Goal: Information Seeking & Learning: Check status

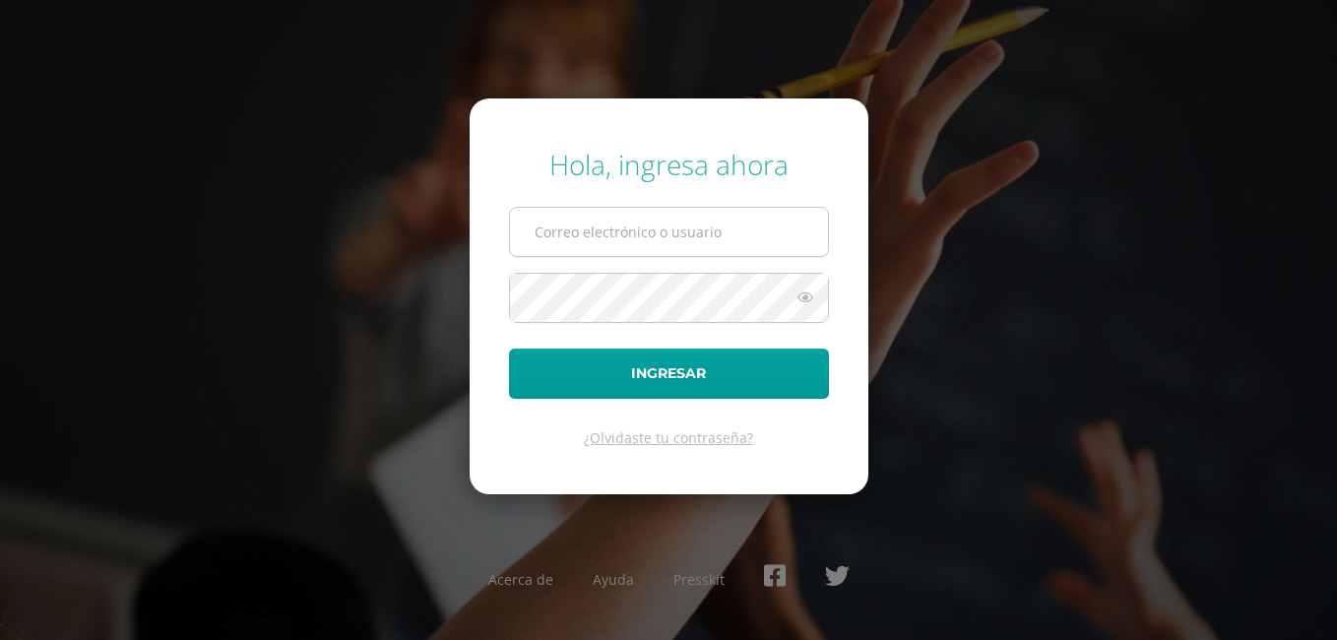
click at [619, 228] on input "text" at bounding box center [669, 232] width 318 height 48
type input "5@[PERSON_NAME][DOMAIN_NAME]"
click at [801, 301] on icon at bounding box center [806, 298] width 26 height 24
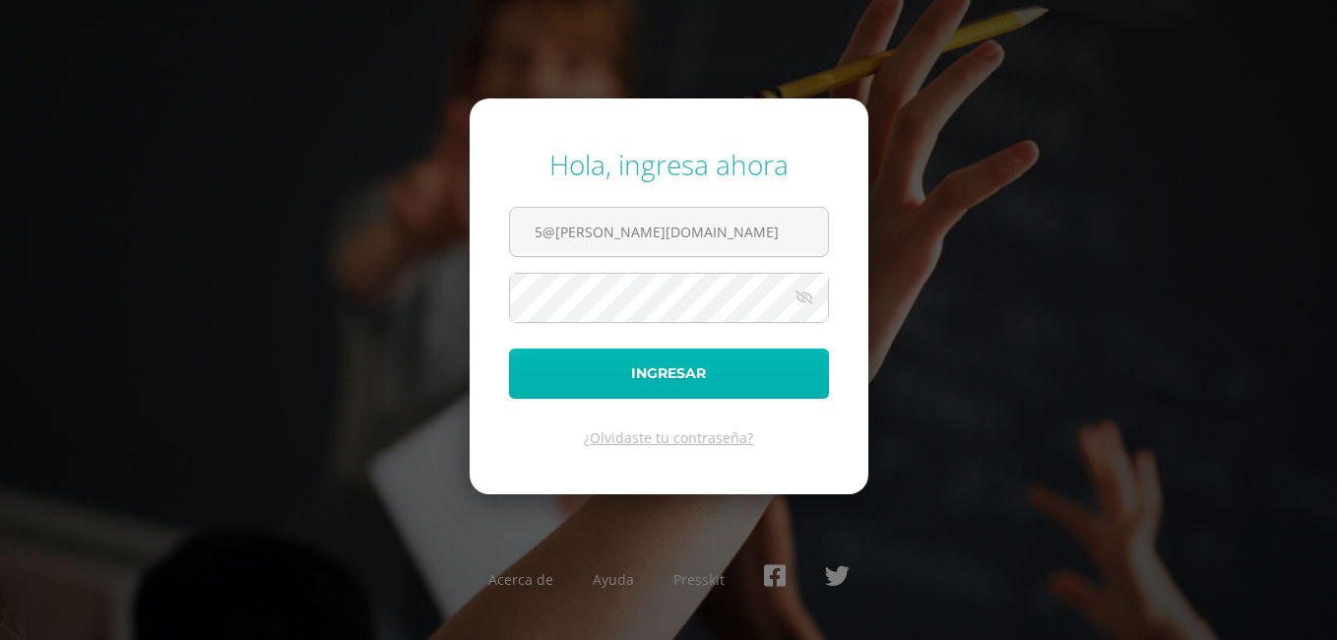
click at [660, 379] on button "Ingresar" at bounding box center [669, 374] width 320 height 50
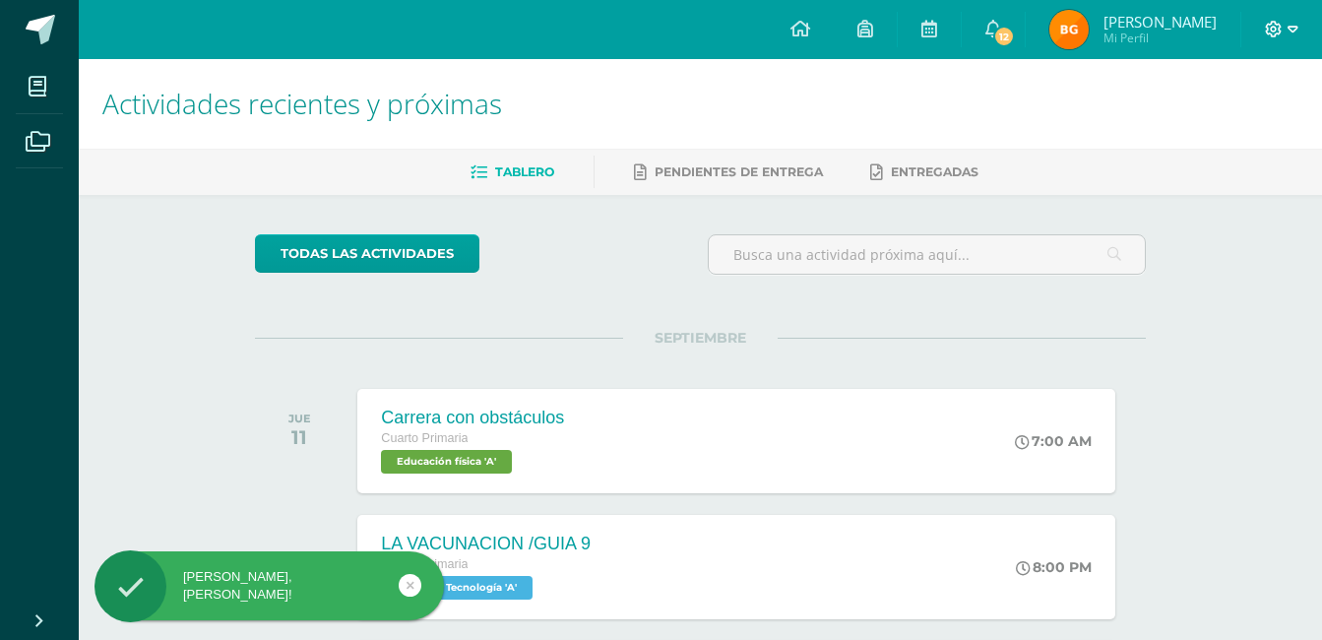
click at [1288, 31] on icon at bounding box center [1293, 30] width 11 height 18
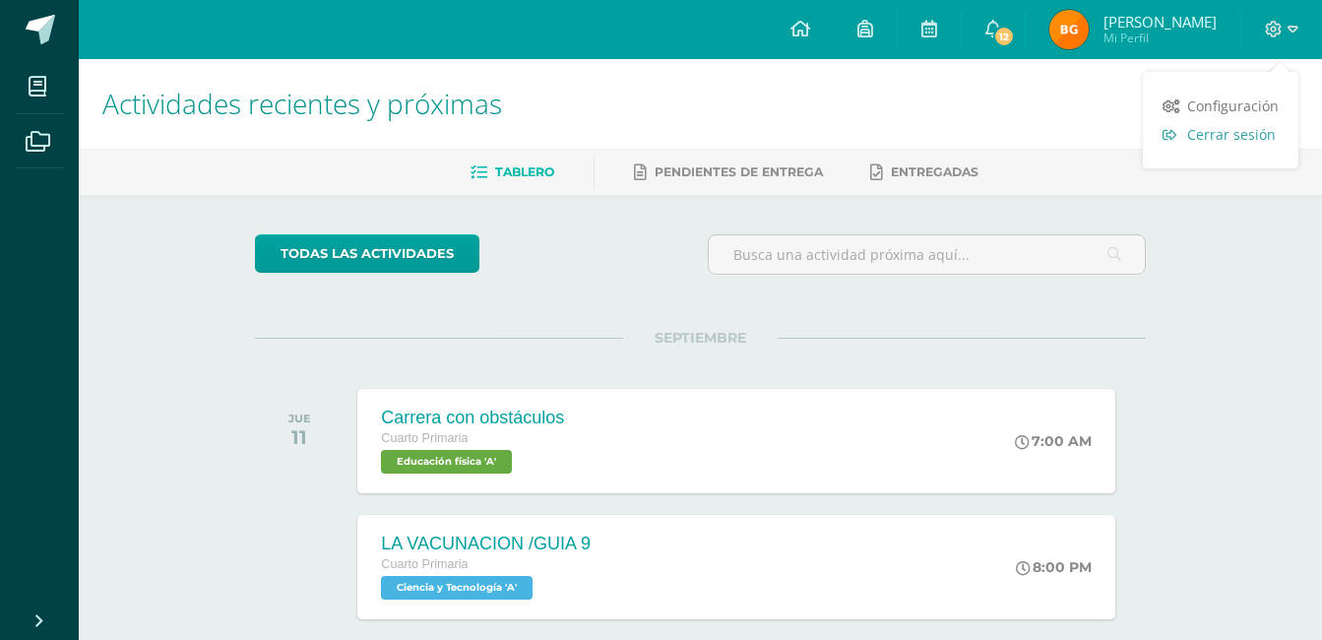
click at [1264, 138] on span "Cerrar sesión" at bounding box center [1232, 134] width 89 height 19
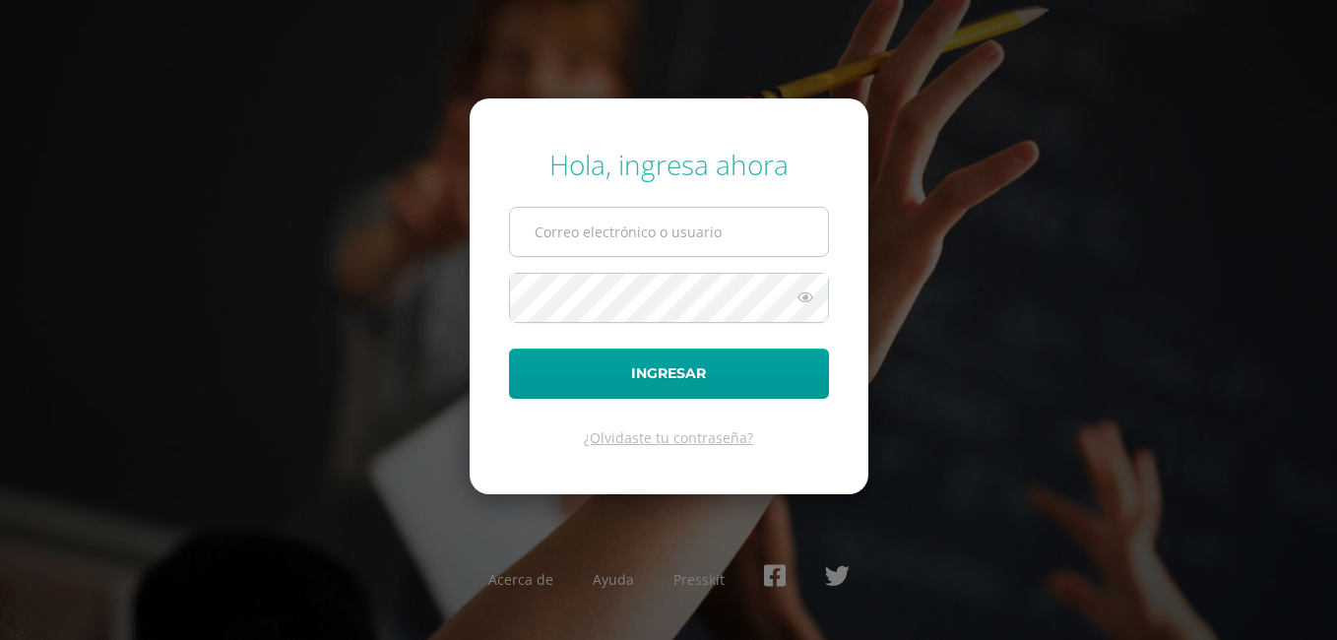
type input "5@[PERSON_NAME][DOMAIN_NAME]"
click at [685, 228] on input "5@[PERSON_NAME][DOMAIN_NAME]" at bounding box center [669, 232] width 318 height 48
click at [696, 234] on input "5@fatima.edoo.gt" at bounding box center [669, 232] width 318 height 48
drag, startPoint x: 696, startPoint y: 234, endPoint x: 426, endPoint y: 232, distance: 269.8
click at [426, 232] on div "Hola, ingresa ahora 5@fatima.edoo.gt Ingresar ¿Olvidaste tu contraseña? Acerca …" at bounding box center [668, 320] width 1270 height 380
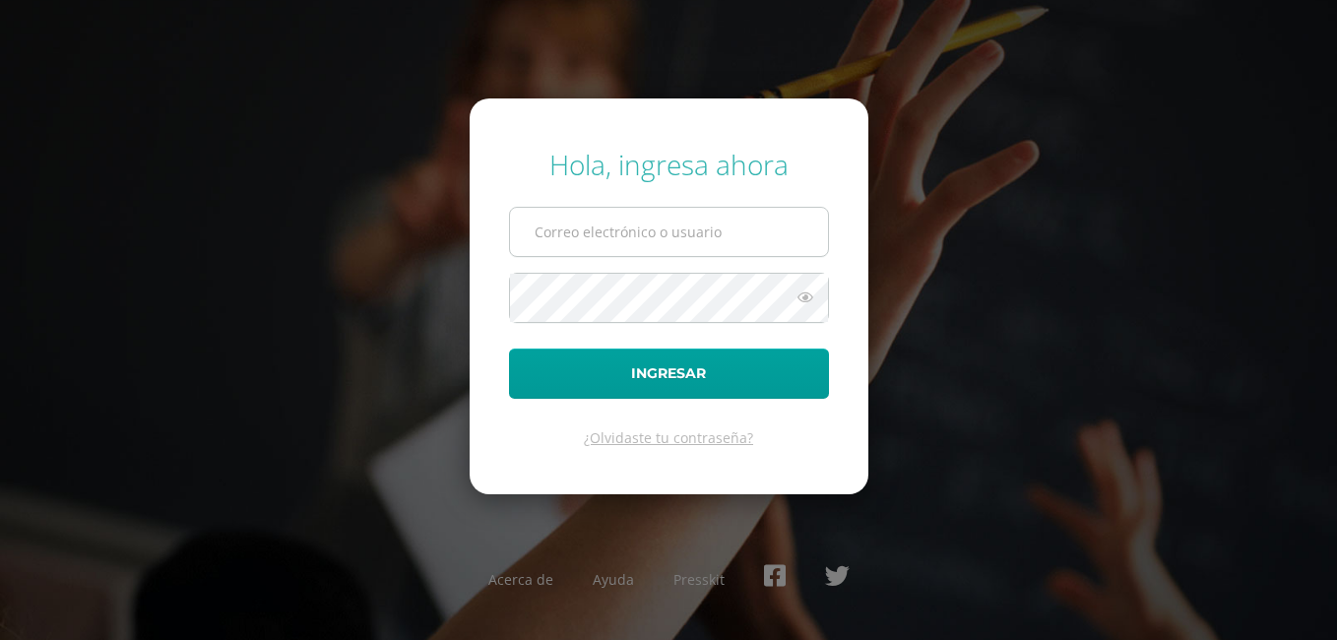
click at [538, 233] on input "text" at bounding box center [669, 232] width 318 height 48
click at [575, 242] on input "text" at bounding box center [669, 232] width 318 height 48
click at [229, 197] on div "Hola, ingresa ahora Ingresar ¿Olvidaste tu contraseña? Acerca de Ayuda Presskit" at bounding box center [668, 320] width 1270 height 380
type input "5@[PERSON_NAME][DOMAIN_NAME]"
drag, startPoint x: 695, startPoint y: 231, endPoint x: 324, endPoint y: 201, distance: 372.5
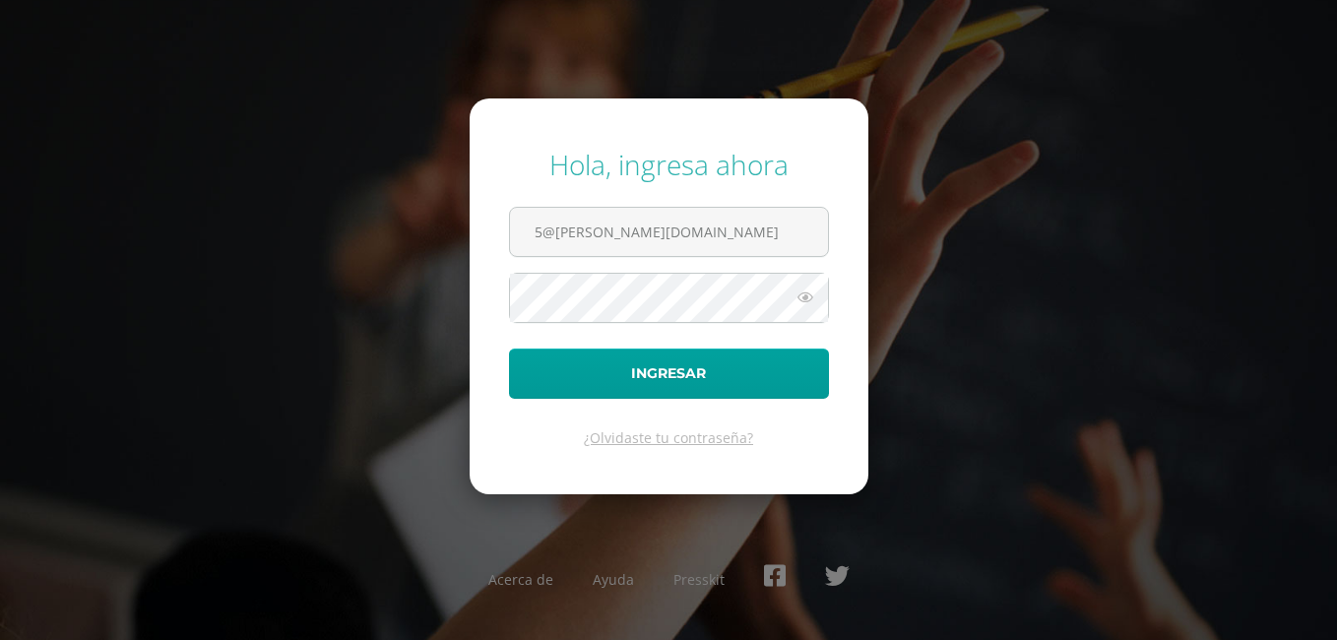
click at [324, 201] on div "Hola, ingresa ahora 5@[PERSON_NAME][DOMAIN_NAME] Ingresar ¿Olvidaste tu contras…" at bounding box center [668, 320] width 1270 height 380
click at [521, 271] on form "Hola, ingresa ahora Ingresar ¿Olvidaste tu contraseña?" at bounding box center [669, 296] width 399 height 396
click at [587, 237] on input "text" at bounding box center [669, 232] width 318 height 48
type input "e"
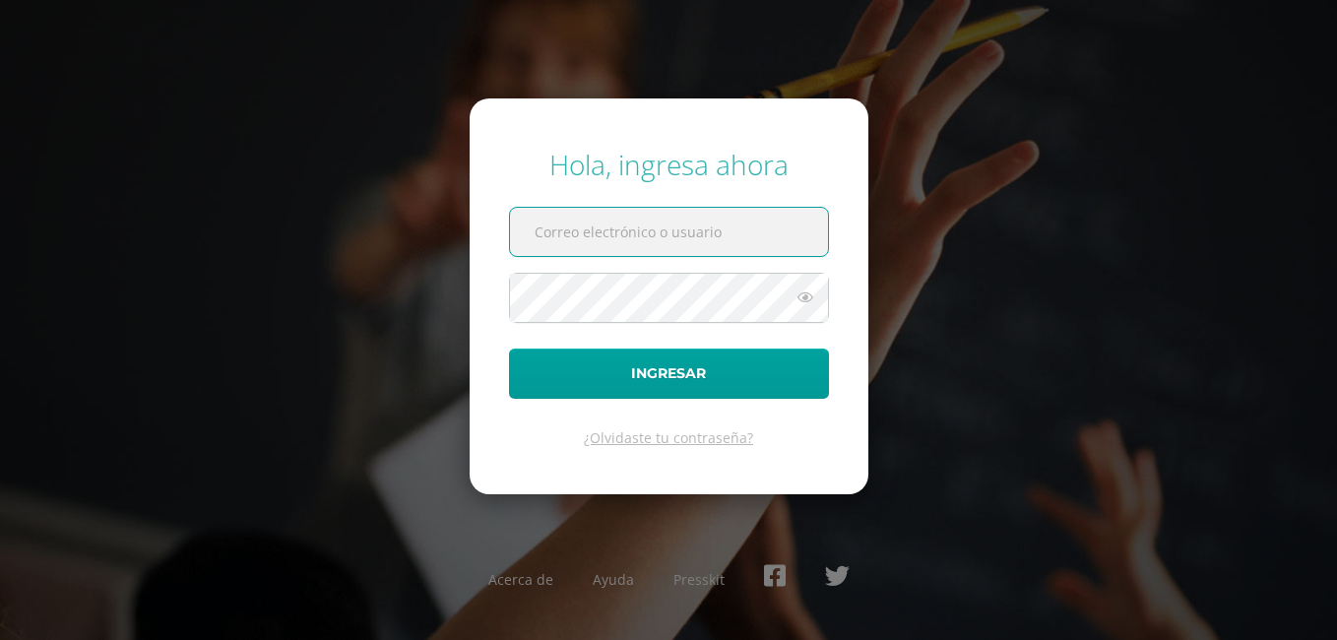
click at [587, 237] on input "text" at bounding box center [669, 232] width 318 height 48
click at [590, 211] on input "text" at bounding box center [669, 232] width 318 height 48
click at [590, 217] on input "text" at bounding box center [669, 232] width 318 height 48
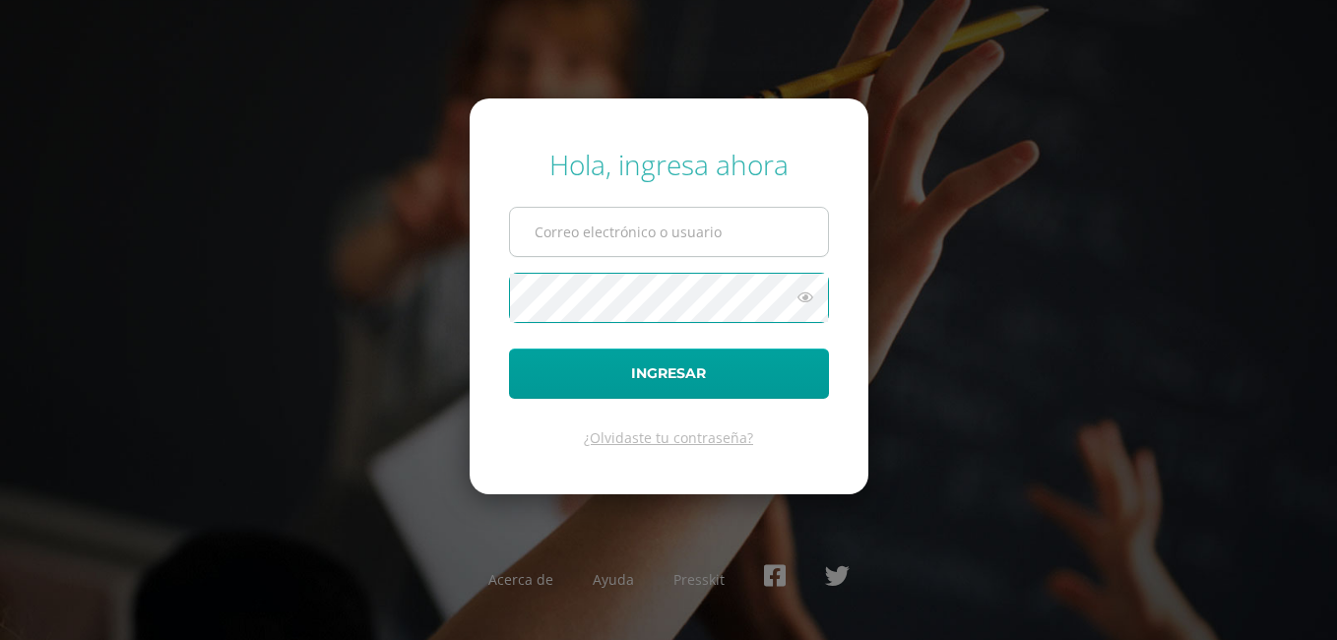
click at [591, 242] on input "text" at bounding box center [669, 232] width 318 height 48
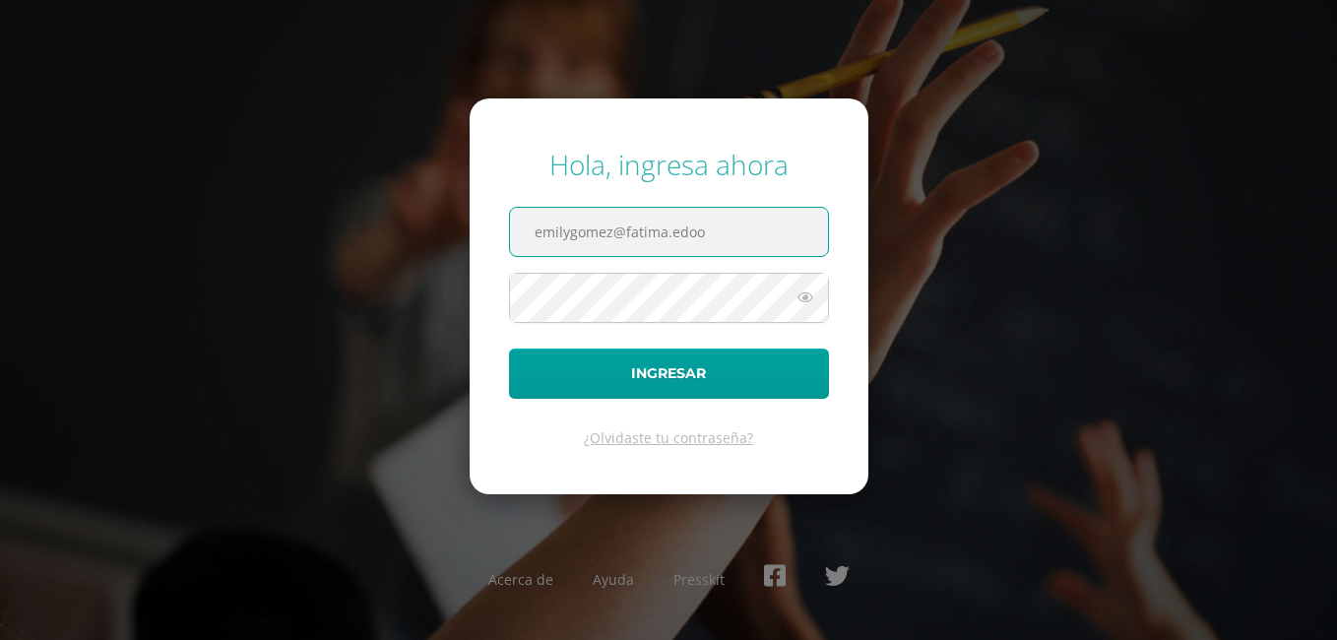
type input "emilygomez@fatima.edoo"
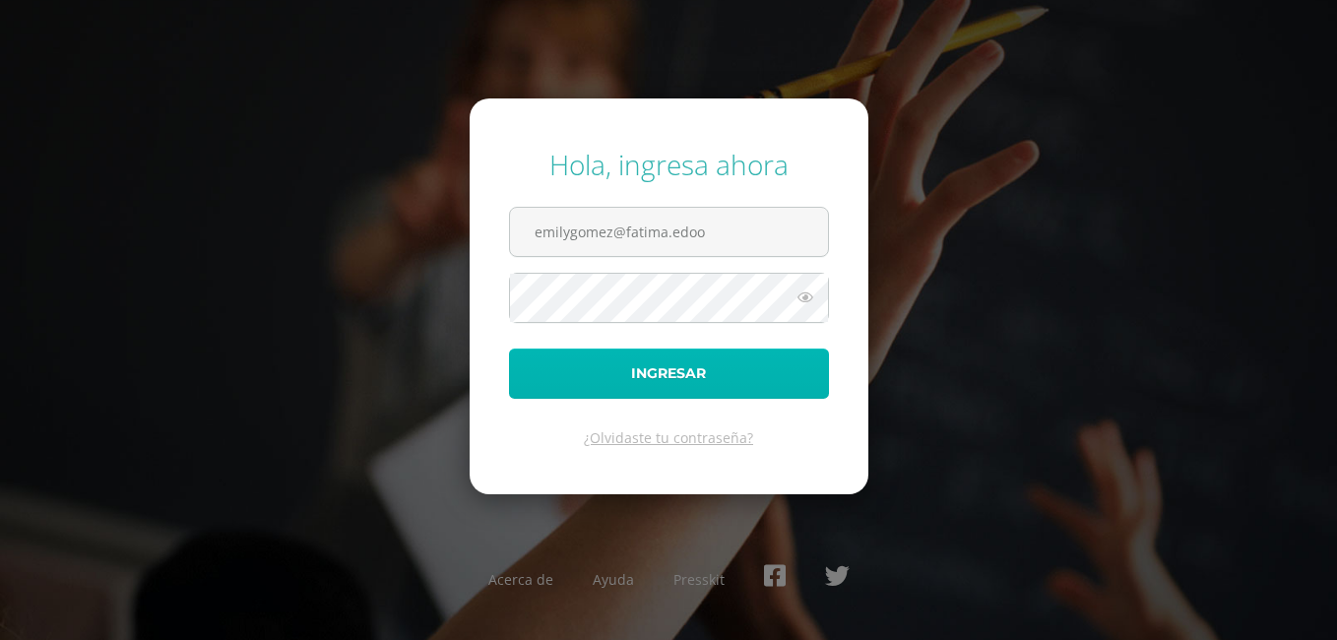
click at [681, 368] on button "Ingresar" at bounding box center [669, 374] width 320 height 50
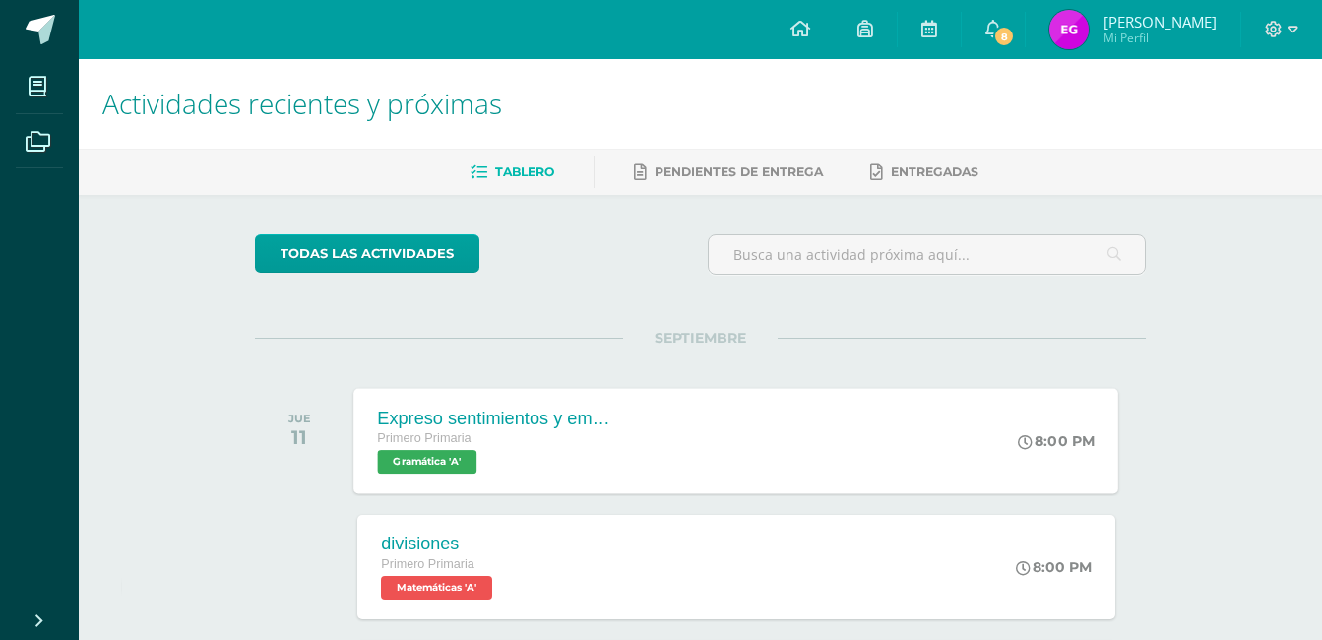
click at [440, 463] on span "Gramática 'A'" at bounding box center [427, 462] width 99 height 24
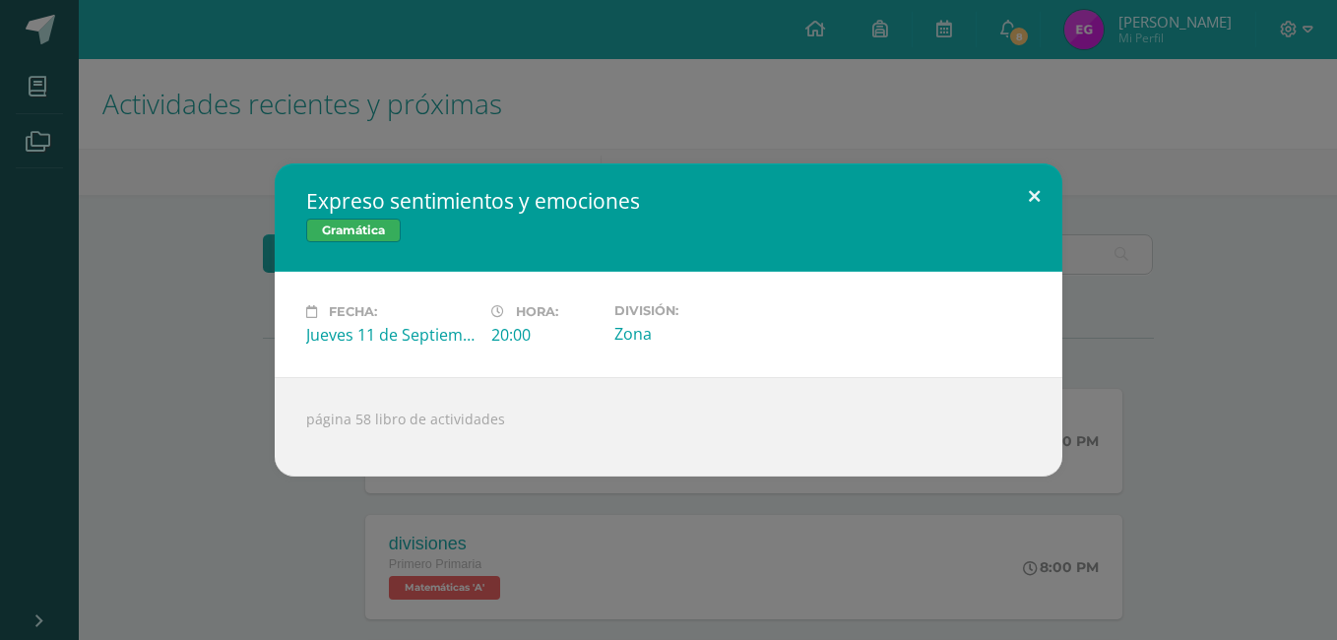
click at [1034, 185] on button at bounding box center [1034, 196] width 56 height 67
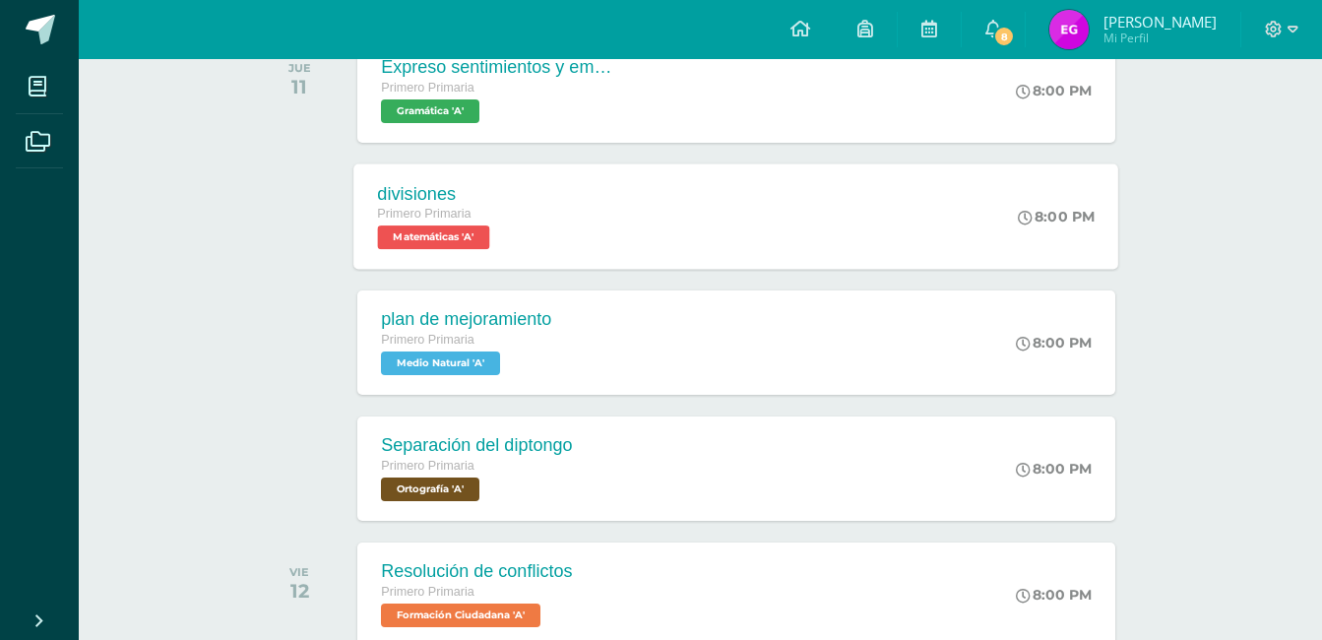
scroll to position [394, 0]
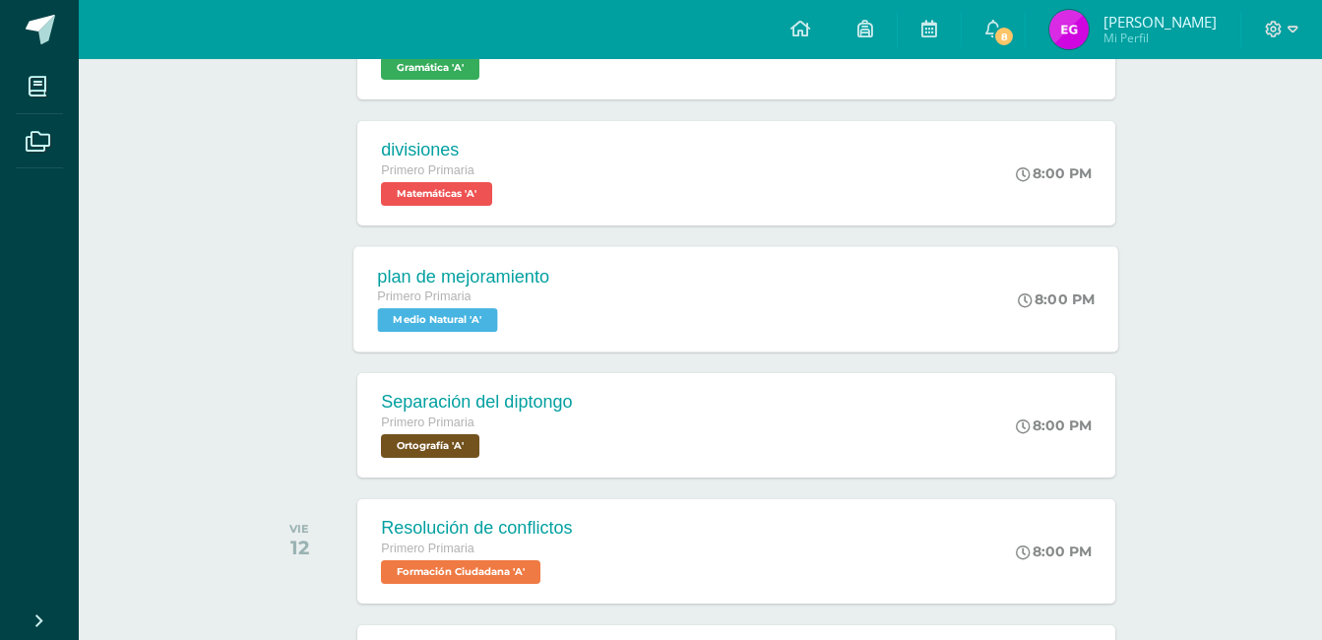
click at [488, 314] on span "Medio Natural 'A'" at bounding box center [438, 320] width 120 height 24
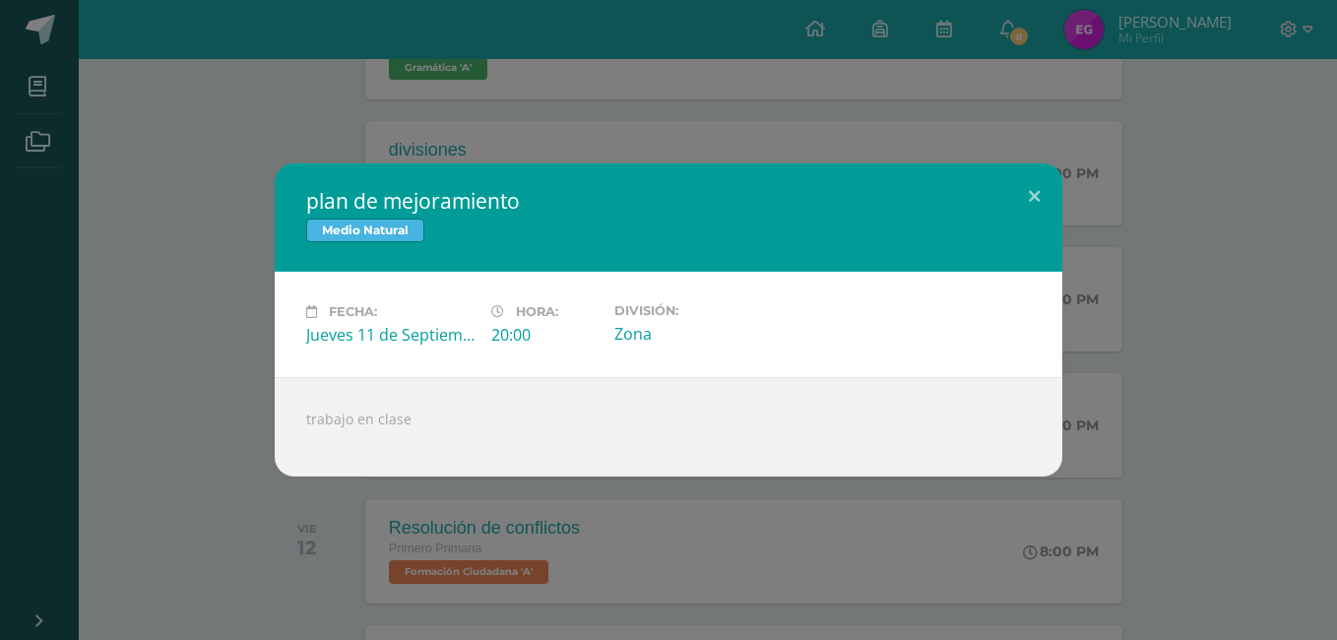
click at [173, 325] on div "plan de mejoramiento Medio Natural Fecha: [DATE] Hora: 20:00 División:" at bounding box center [668, 319] width 1321 height 313
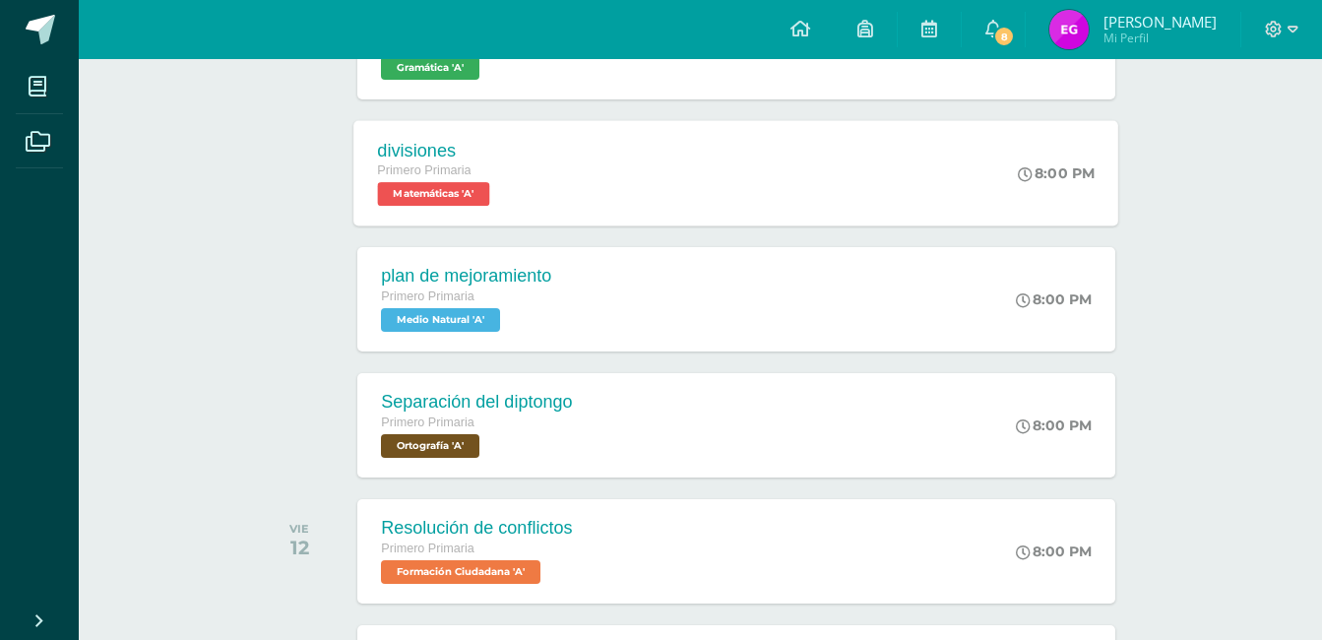
click at [438, 162] on div "Primero Primaria" at bounding box center [436, 172] width 117 height 22
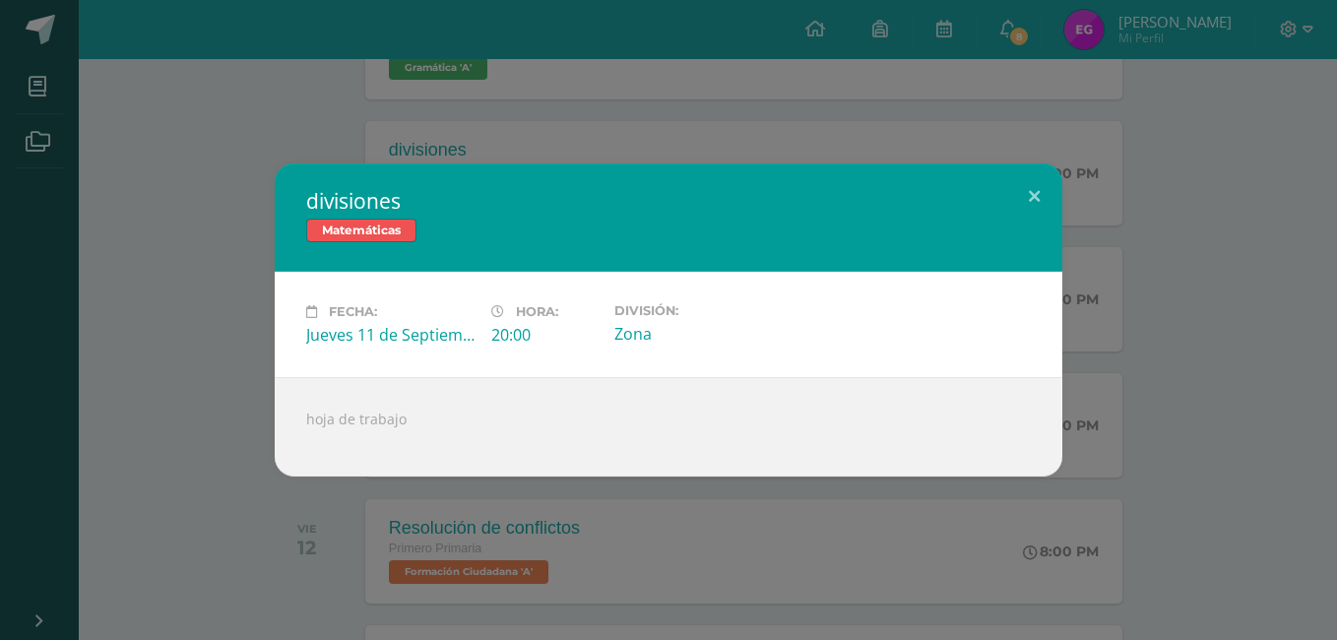
click at [250, 237] on div "divisiones Matemáticas Fecha: [DATE] Hora: 20:00 División: Zona" at bounding box center [668, 319] width 1321 height 313
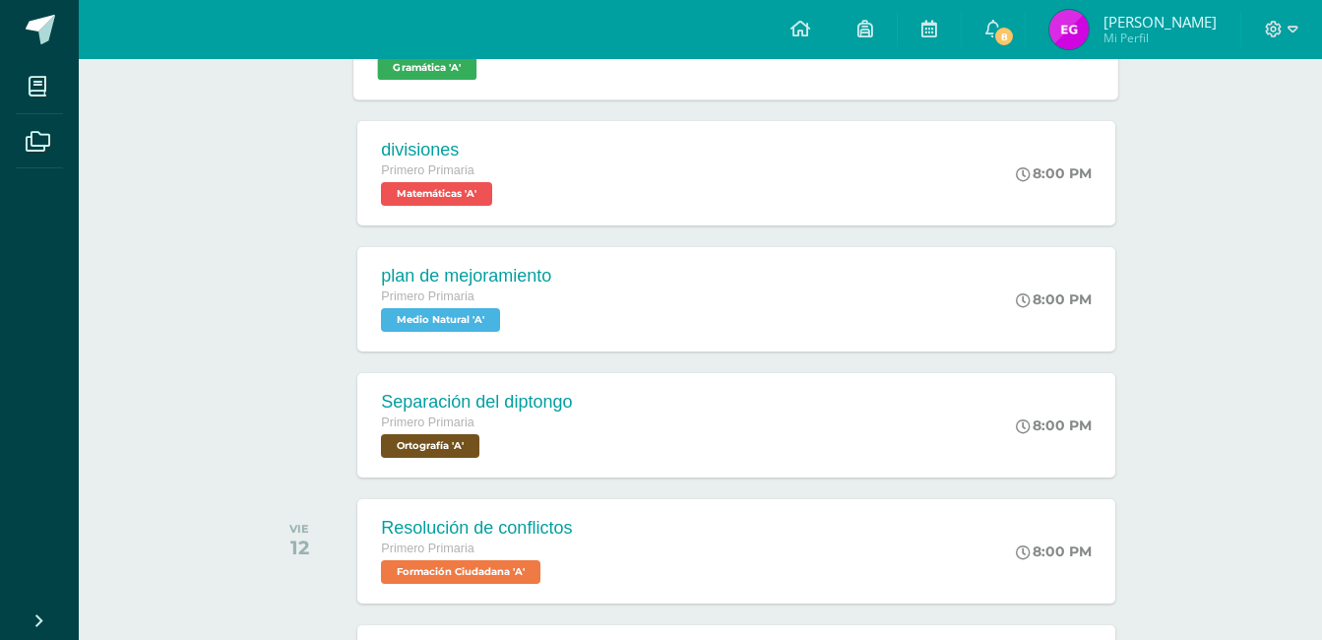
click at [542, 84] on div "Expreso sentimientos y emociones Primero Primaria Gramática 'A'" at bounding box center [497, 46] width 287 height 105
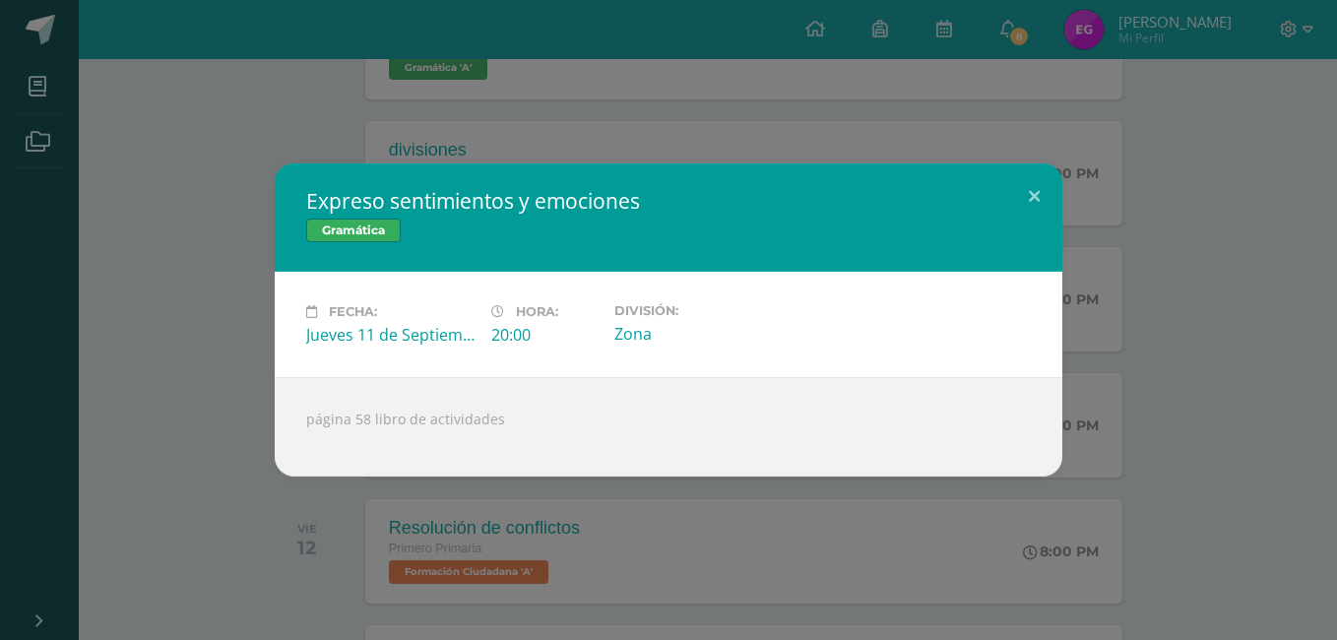
click at [207, 368] on div "Expreso sentimientos y emociones Gramática Fecha: [DATE] Hora: 20:00 División:" at bounding box center [668, 319] width 1321 height 313
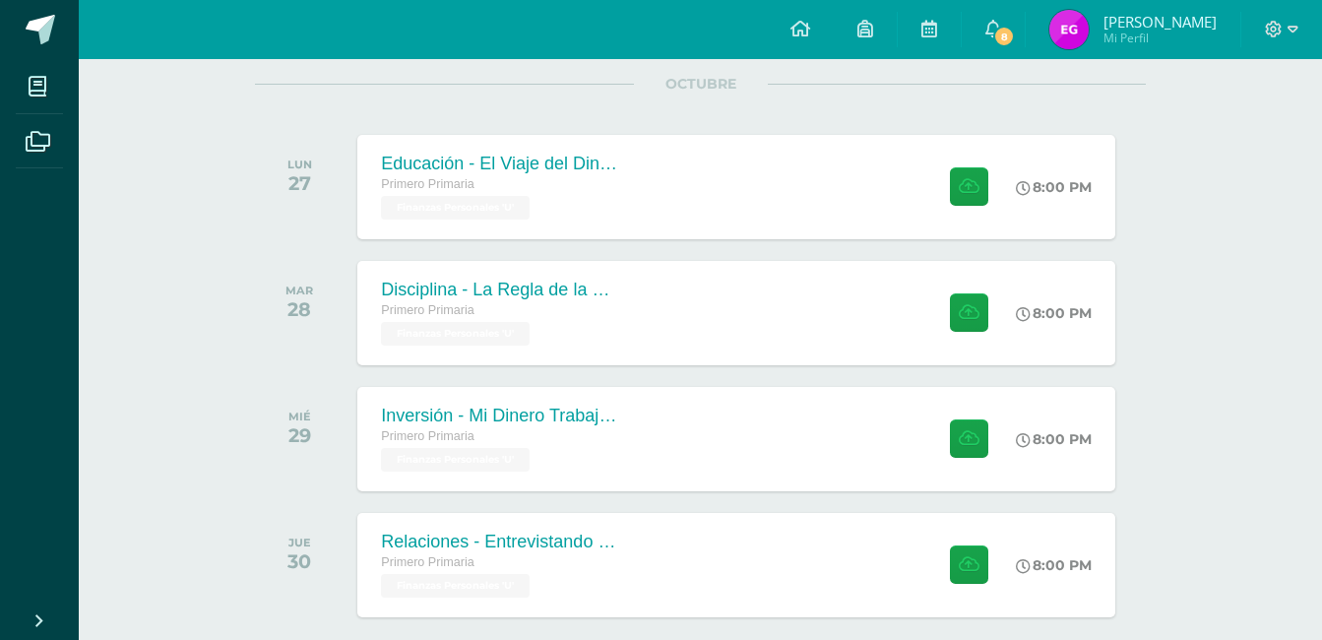
scroll to position [1221, 0]
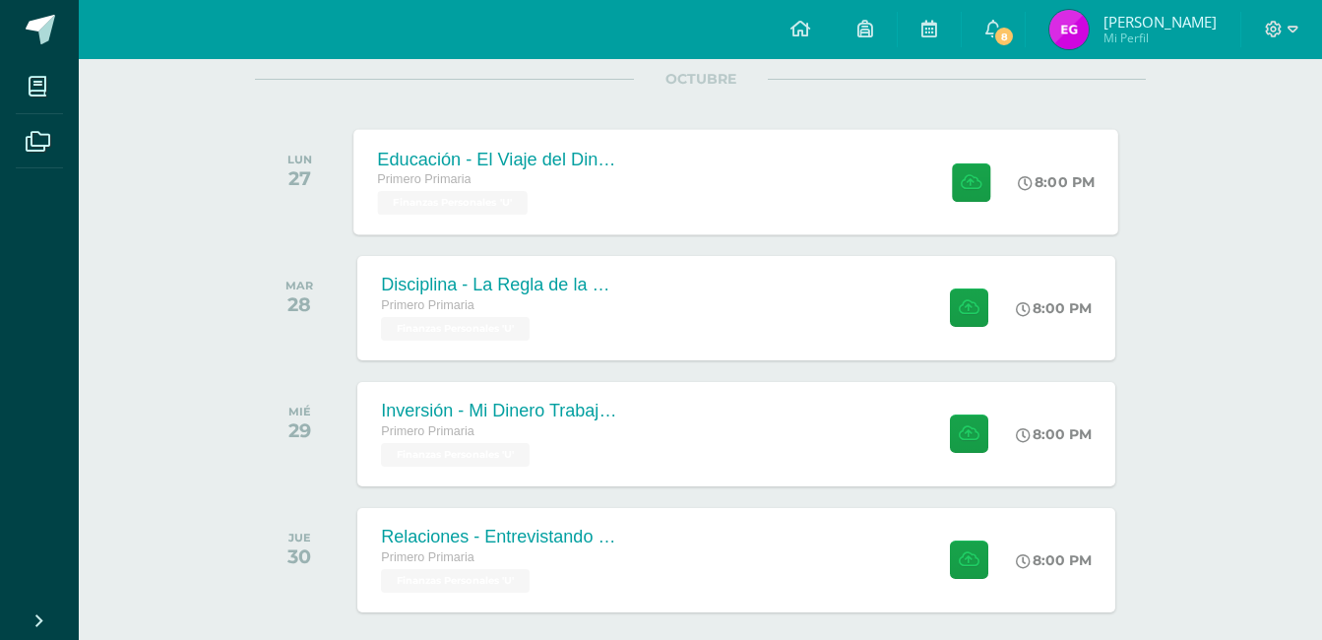
click at [567, 161] on div "Educación - El Viaje del Dinero" at bounding box center [497, 159] width 238 height 21
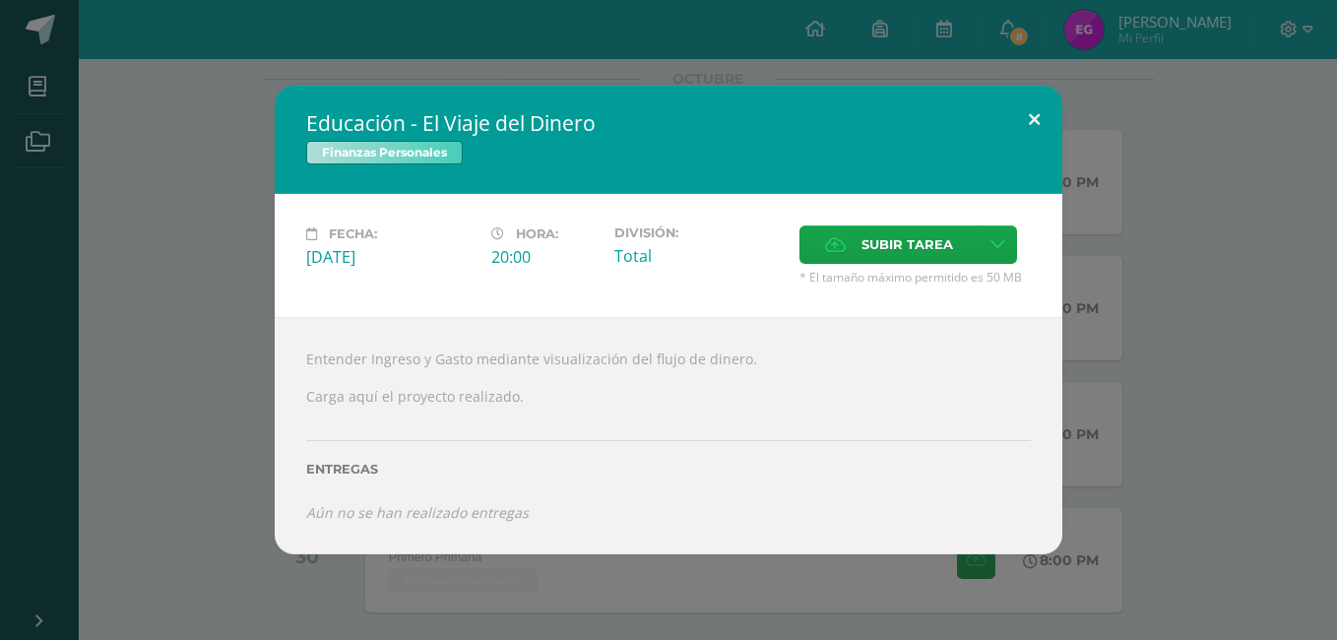
click at [1027, 145] on div "Educación - El Viaje del Dinero Finanzas Personales Fecha: [DATE] Hora: 20:00 D…" at bounding box center [669, 320] width 788 height 468
click at [1034, 114] on button at bounding box center [1034, 119] width 56 height 67
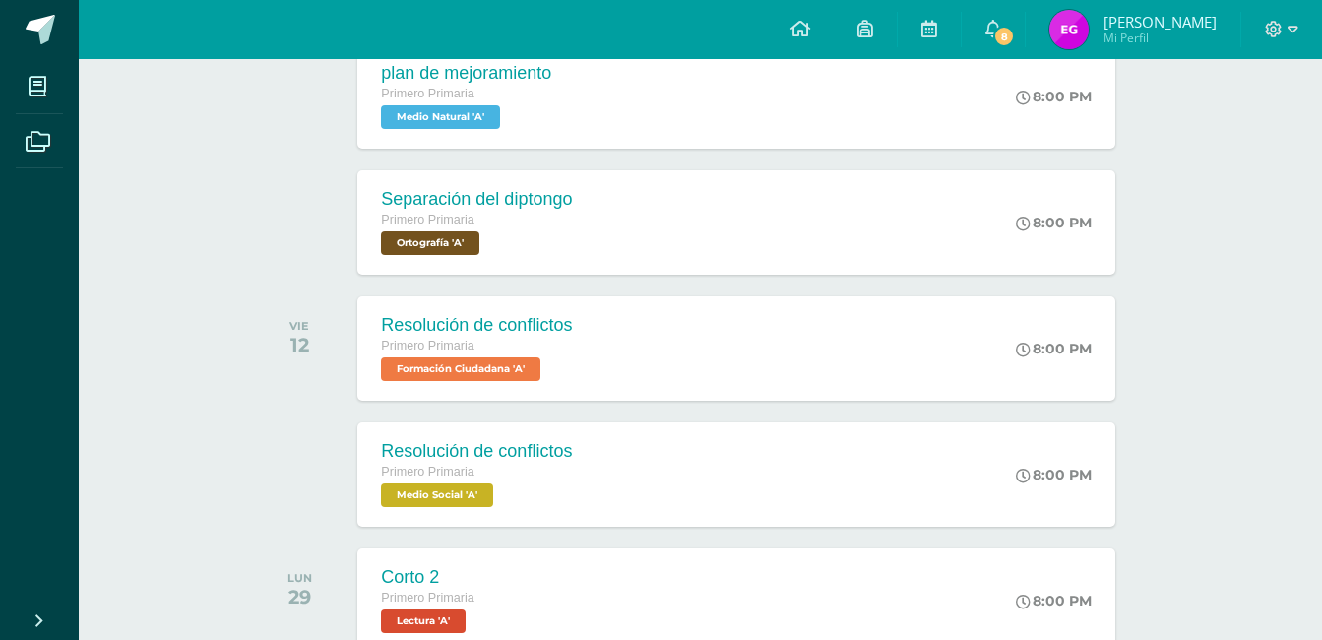
scroll to position [557, 0]
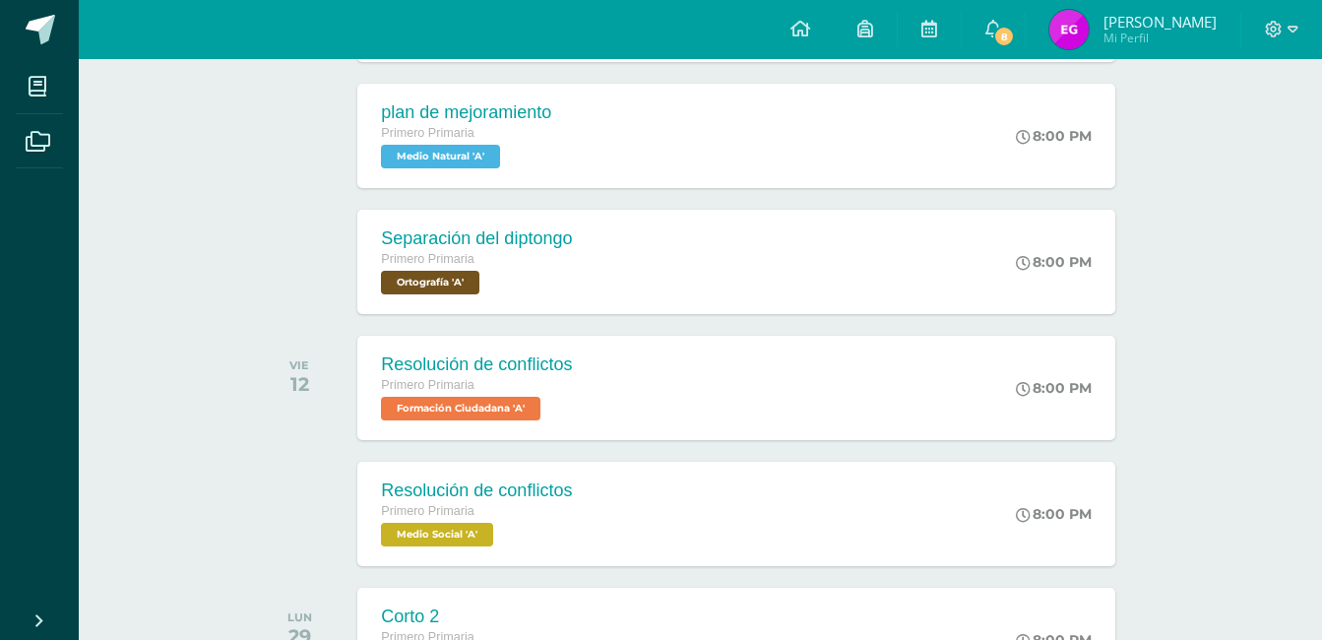
click at [1089, 46] on img at bounding box center [1069, 29] width 39 height 39
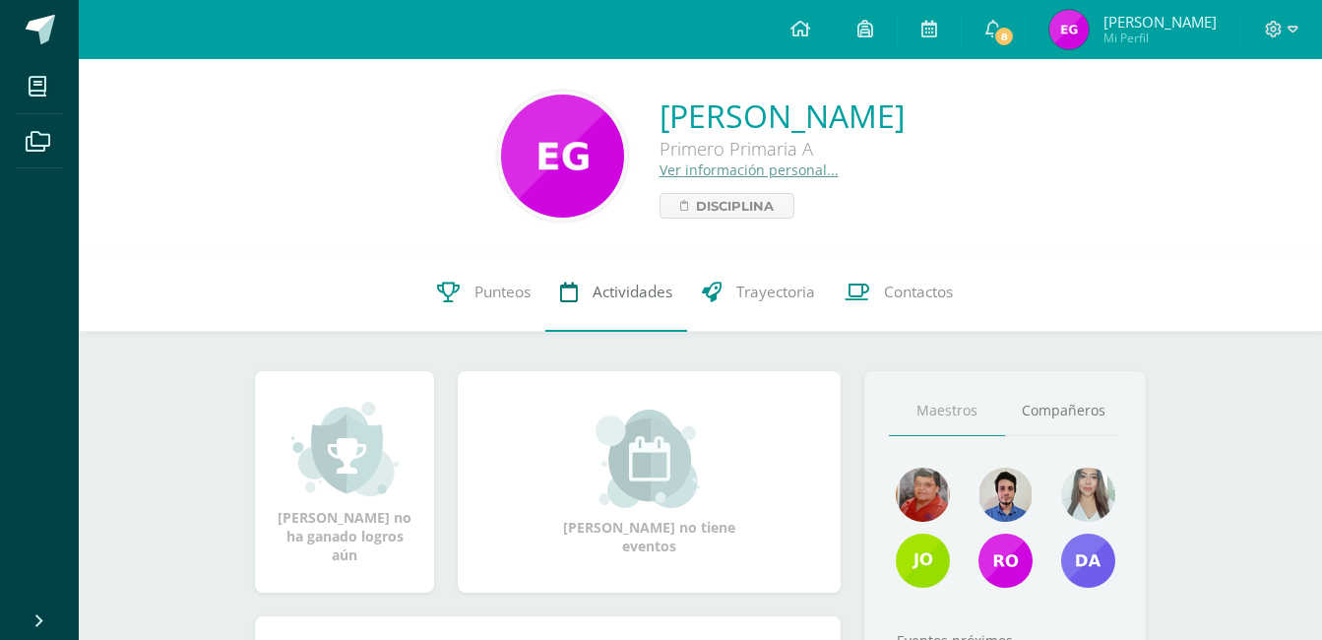
click at [604, 293] on span "Actividades" at bounding box center [633, 292] width 80 height 21
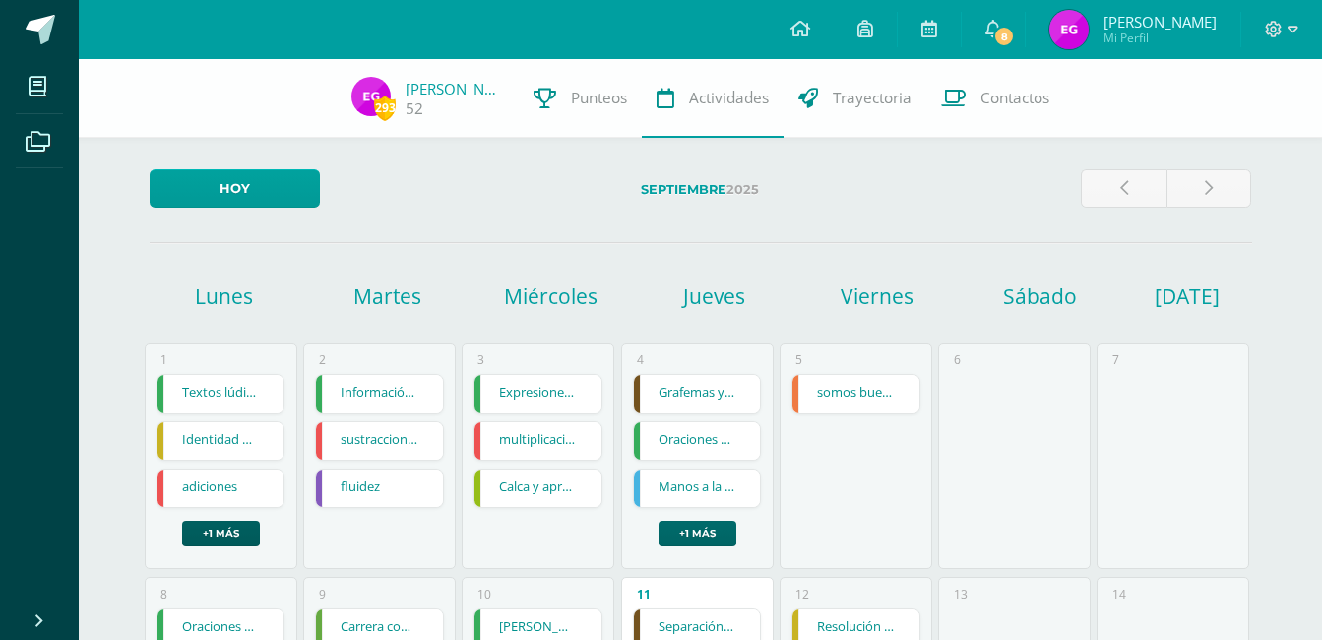
click at [692, 539] on link "+1 más" at bounding box center [698, 534] width 78 height 26
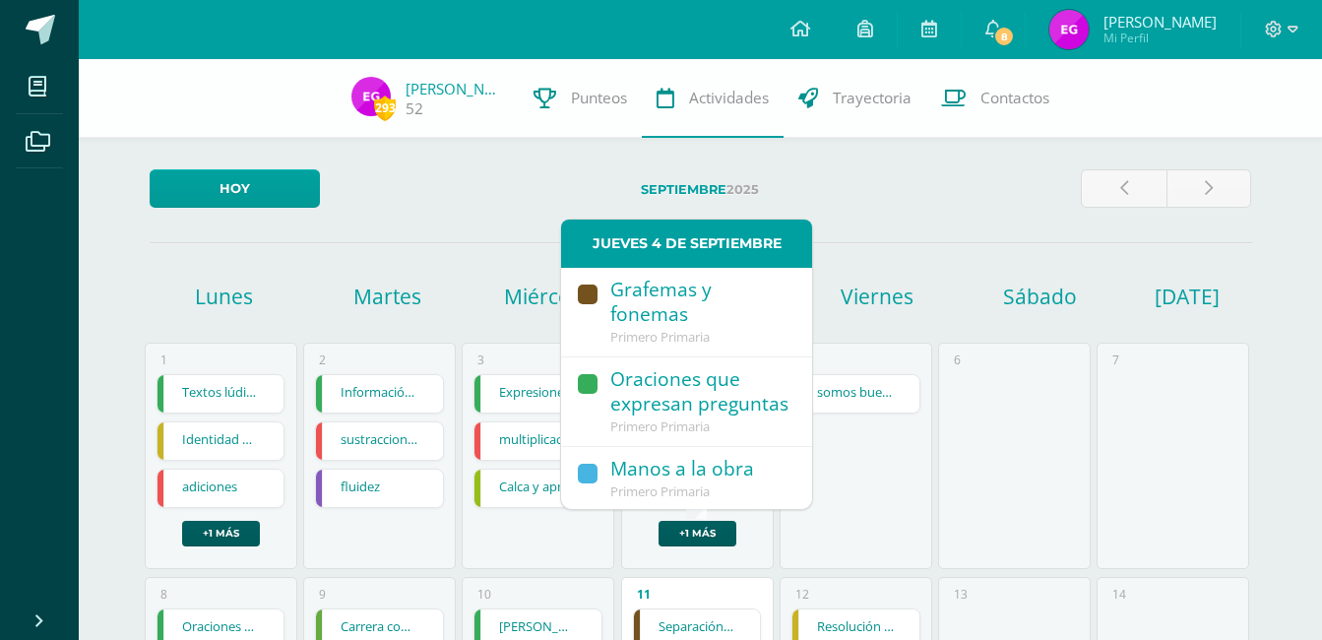
click at [708, 483] on div "Manos a la obra" at bounding box center [702, 470] width 182 height 27
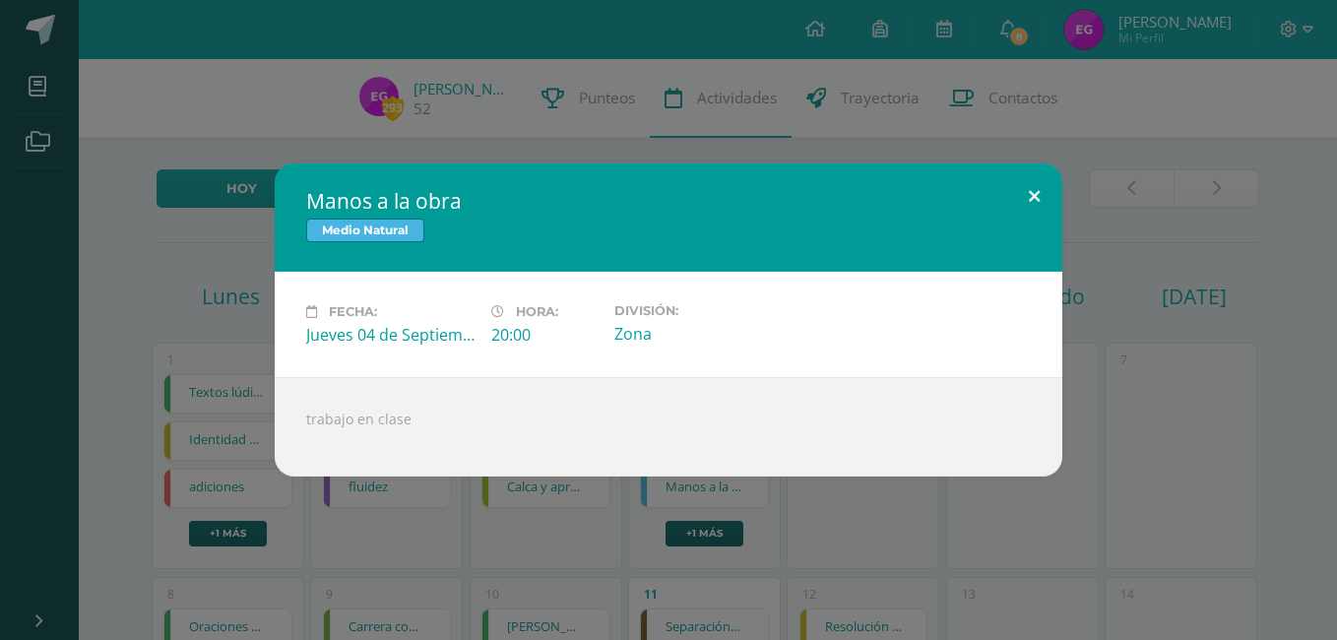
click at [1036, 197] on button at bounding box center [1034, 196] width 56 height 67
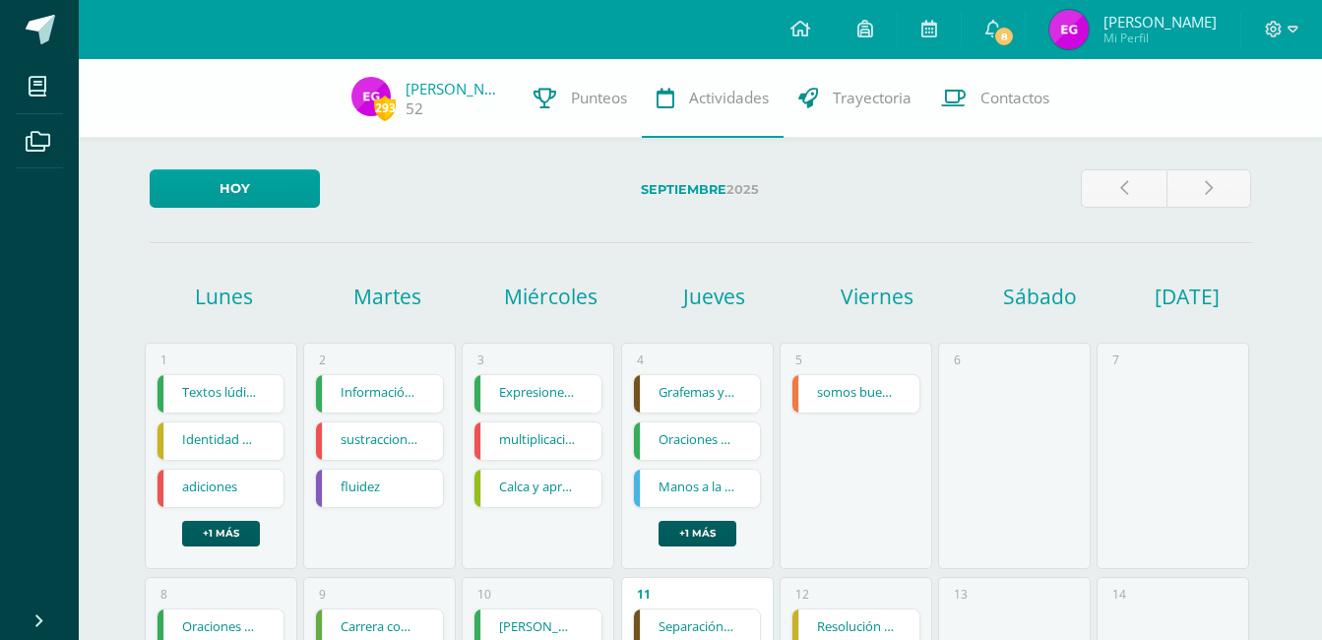
click at [708, 394] on link "Grafemas y fonemas" at bounding box center [697, 393] width 127 height 37
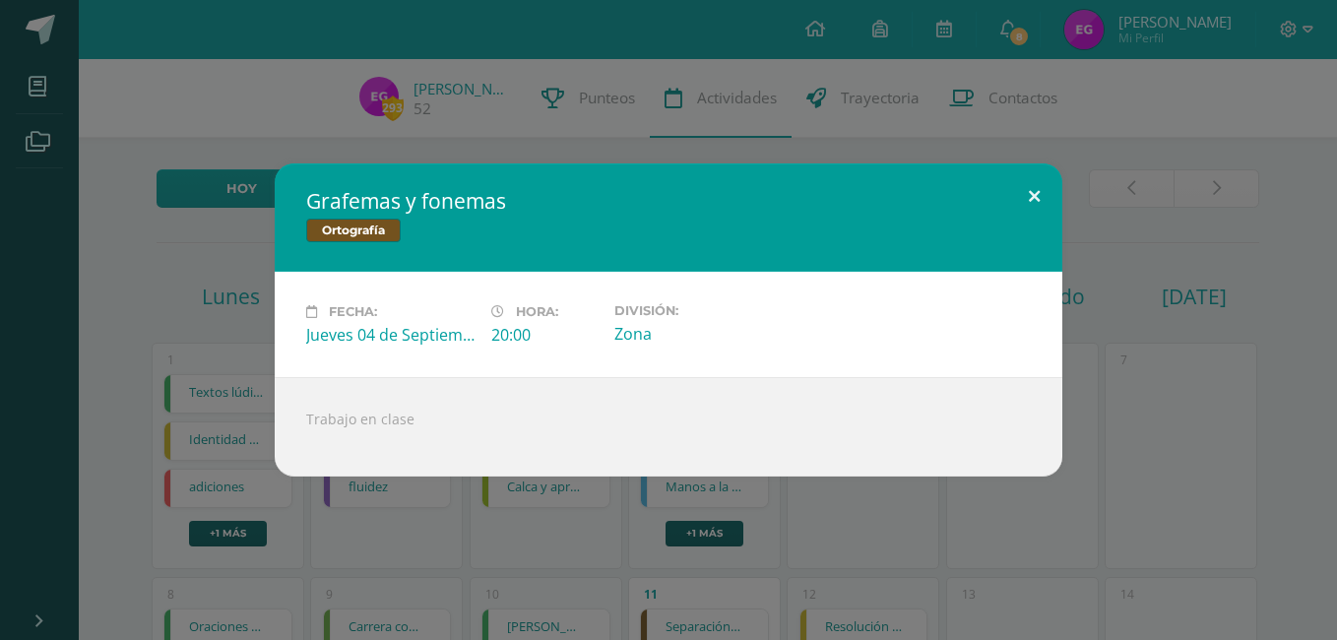
click at [1030, 191] on button at bounding box center [1034, 196] width 56 height 67
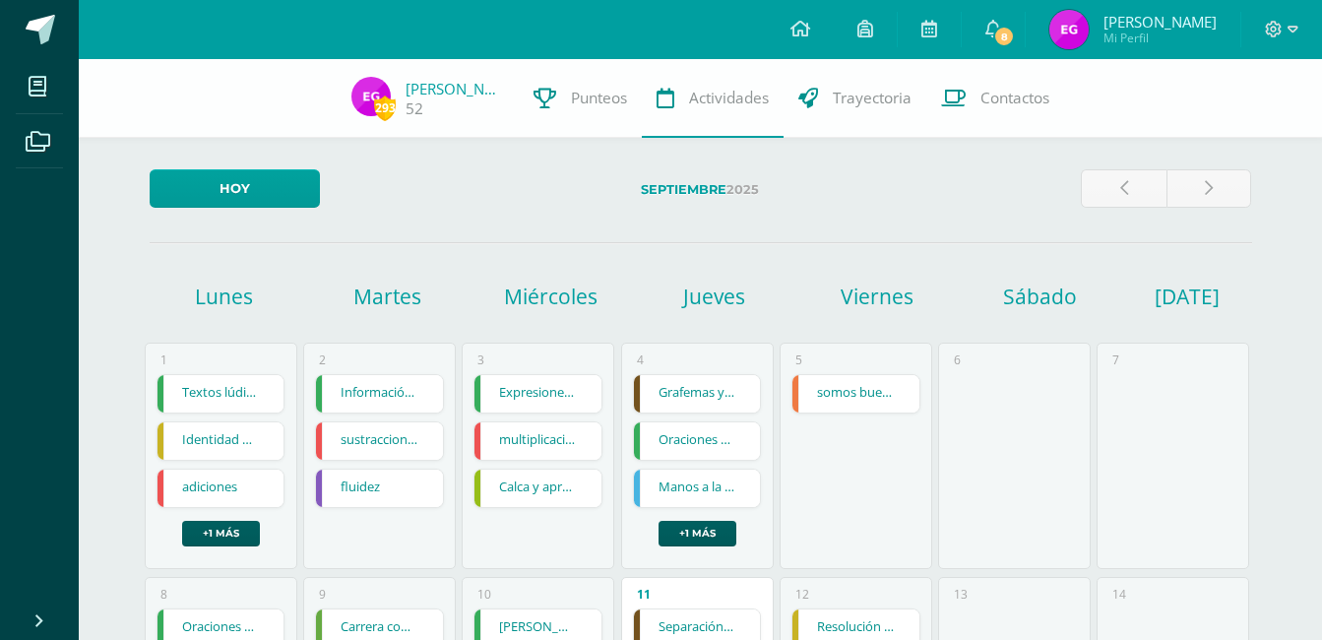
click at [679, 445] on link "Oraciones que expresan preguntas" at bounding box center [697, 440] width 127 height 37
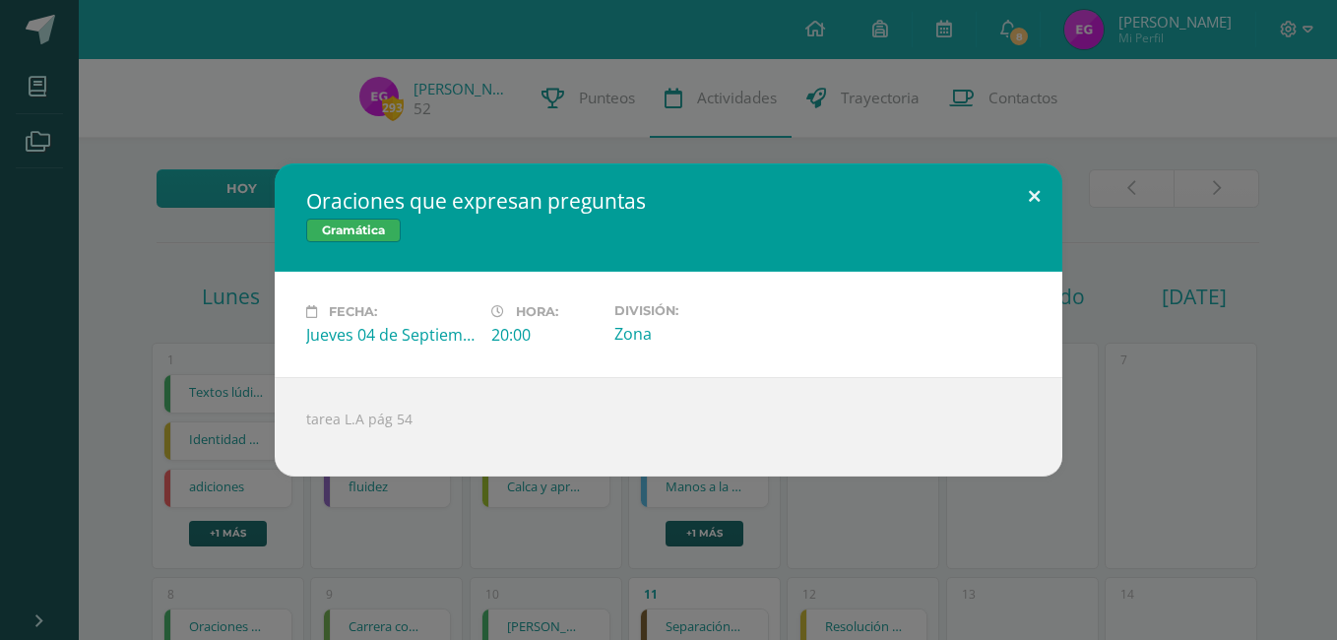
click at [1042, 198] on button at bounding box center [1034, 196] width 56 height 67
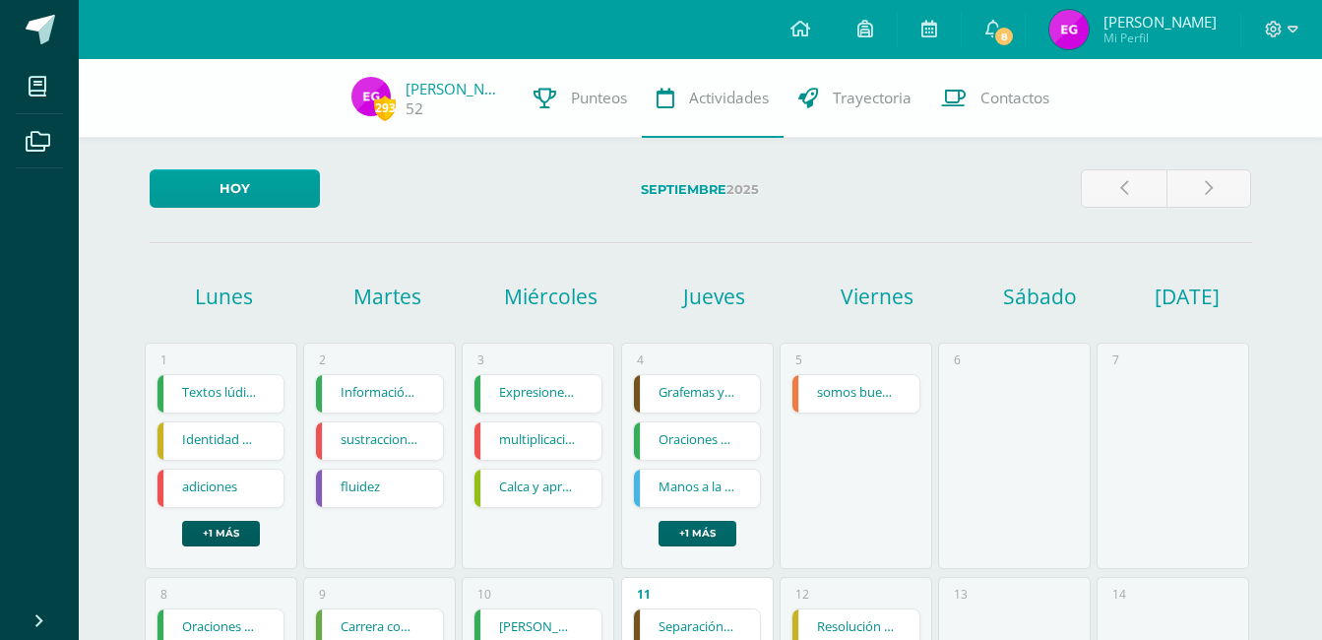
click at [697, 541] on link "+1 más" at bounding box center [698, 534] width 78 height 26
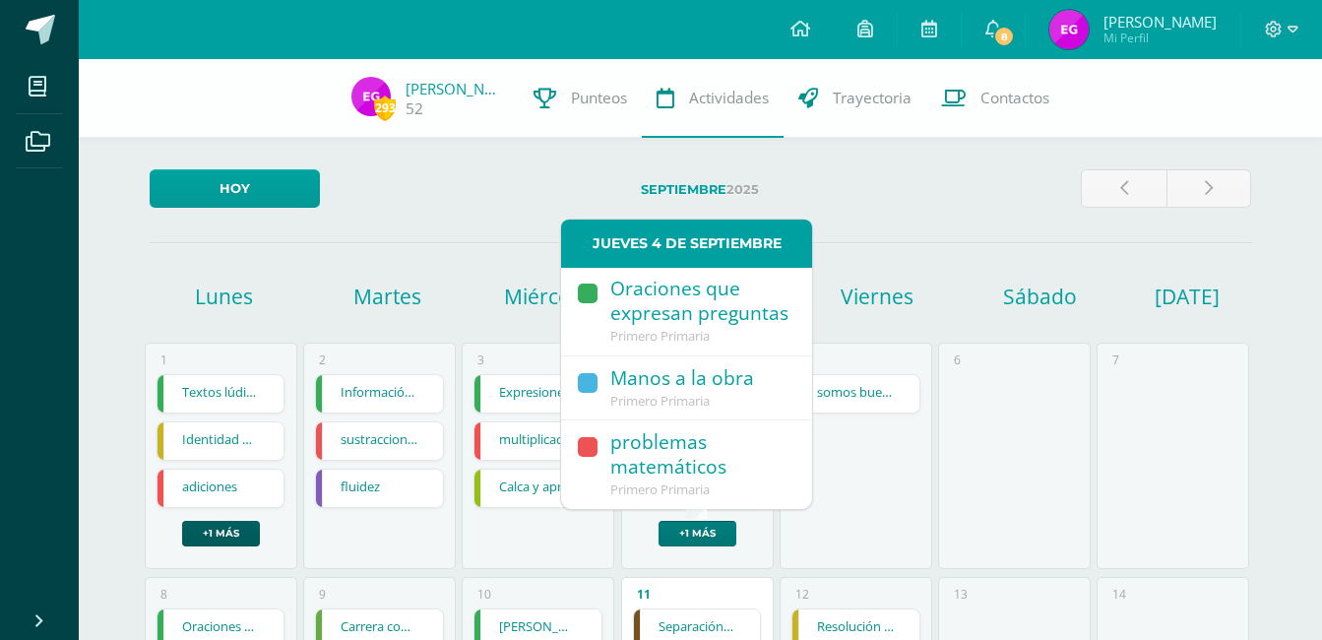
scroll to position [115, 0]
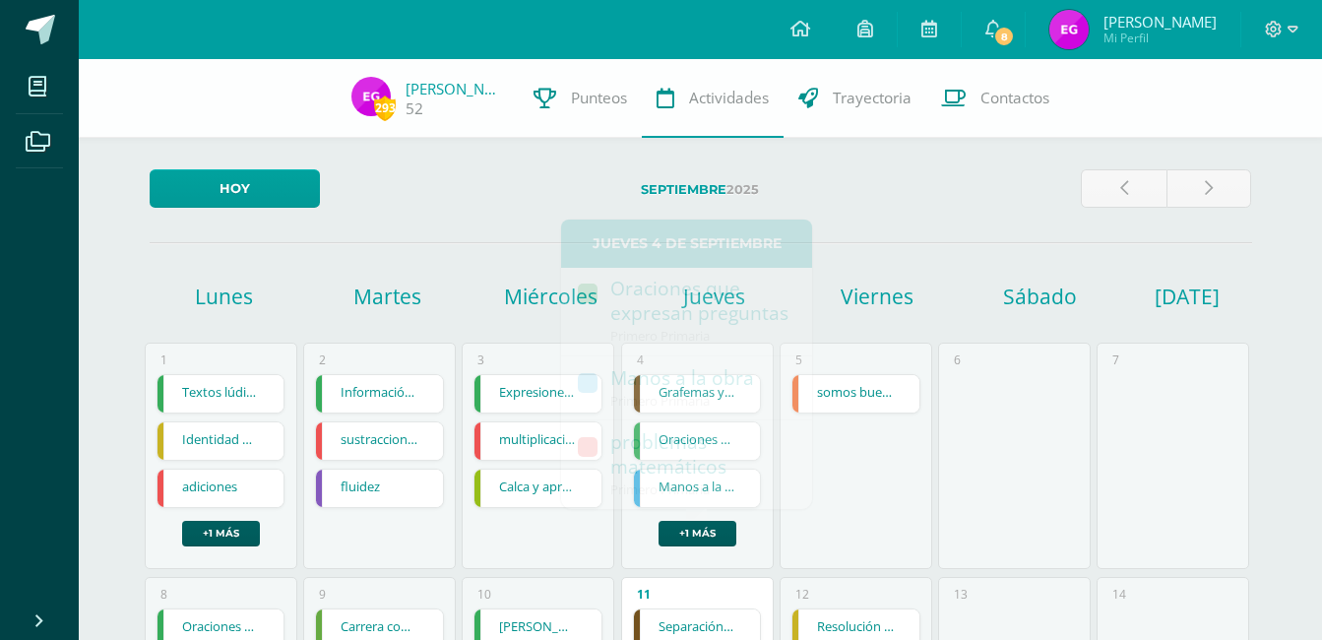
click at [1125, 437] on div "7" at bounding box center [1173, 456] width 153 height 226
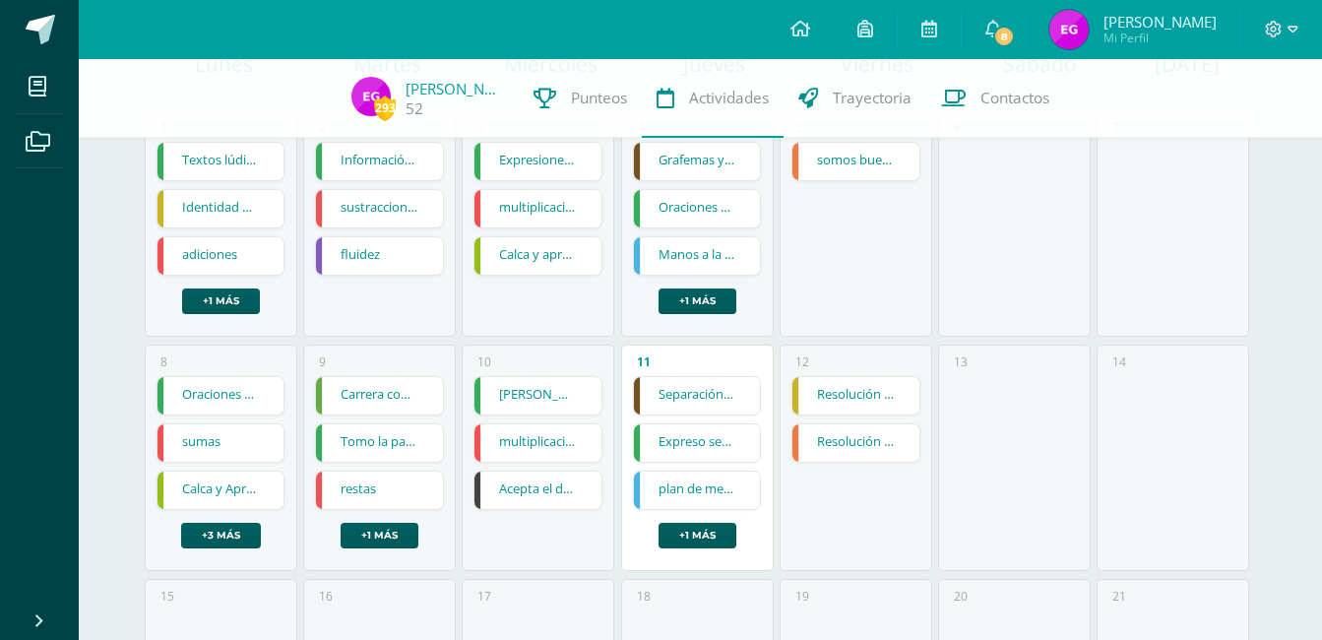
scroll to position [236, 0]
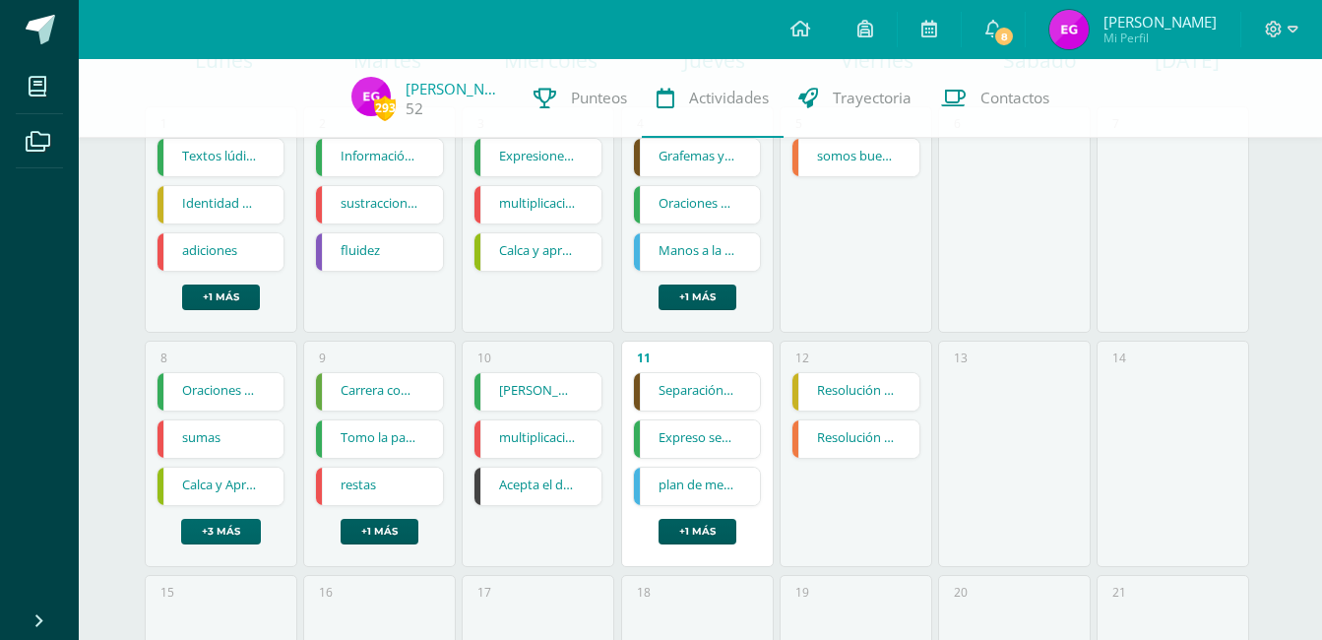
click at [220, 530] on link "+3 más" at bounding box center [221, 532] width 80 height 26
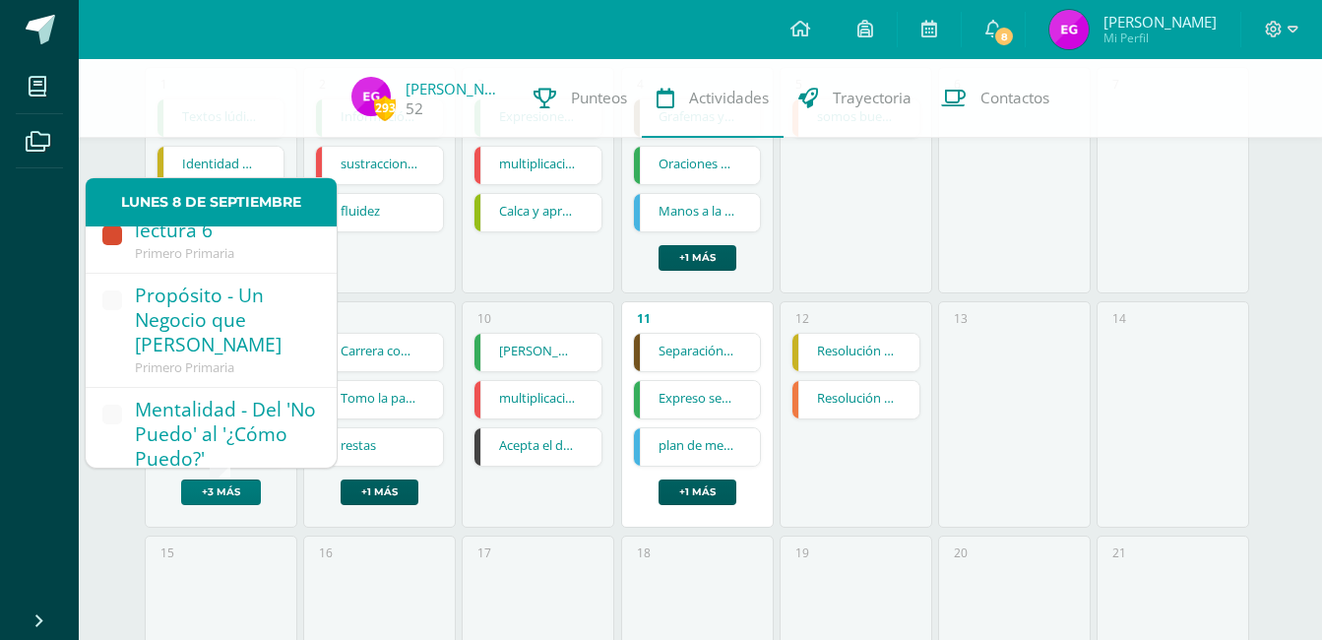
scroll to position [269, 0]
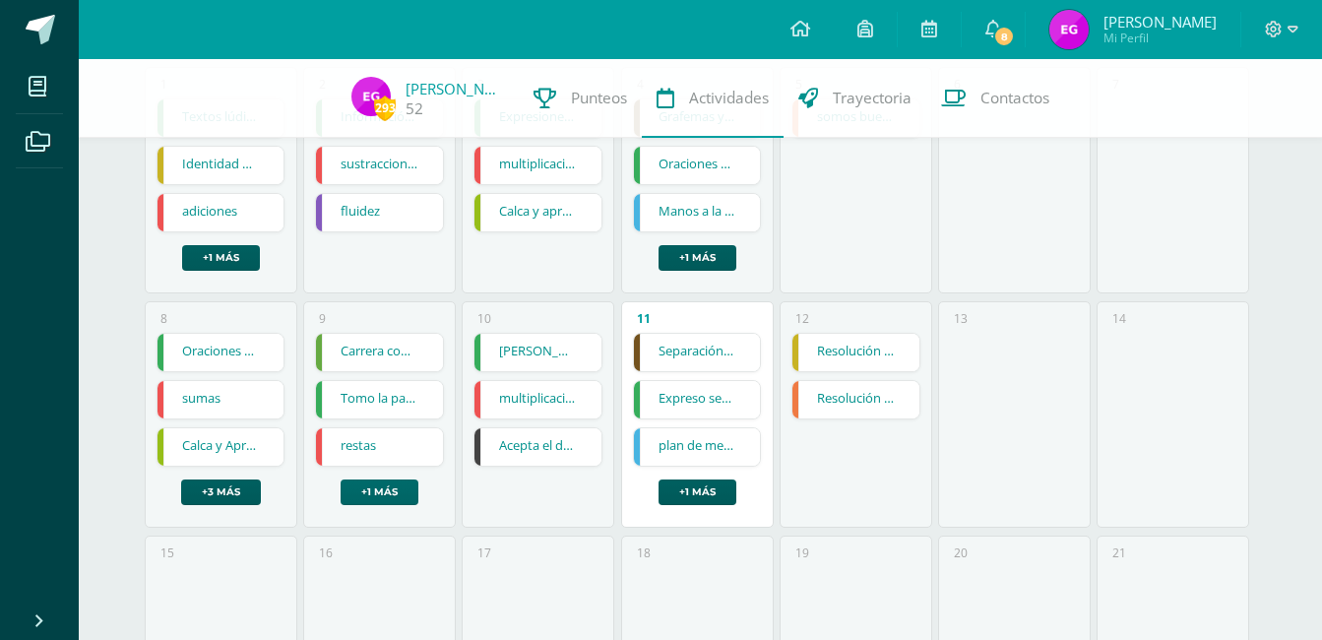
click at [370, 494] on link "+1 más" at bounding box center [380, 493] width 78 height 26
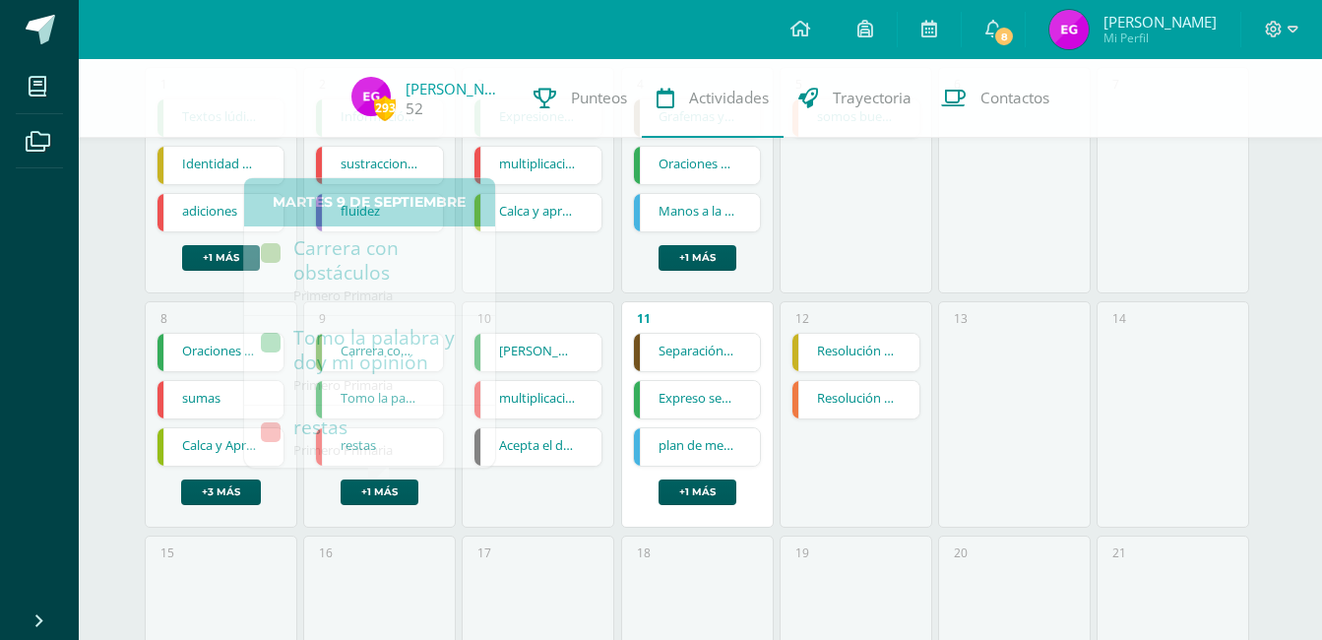
click at [89, 439] on div "293 Emily Gómez 52 Punteos Actividades Trayectoria Contactos Hoy Septiembre 202…" at bounding box center [701, 530] width 1244 height 1495
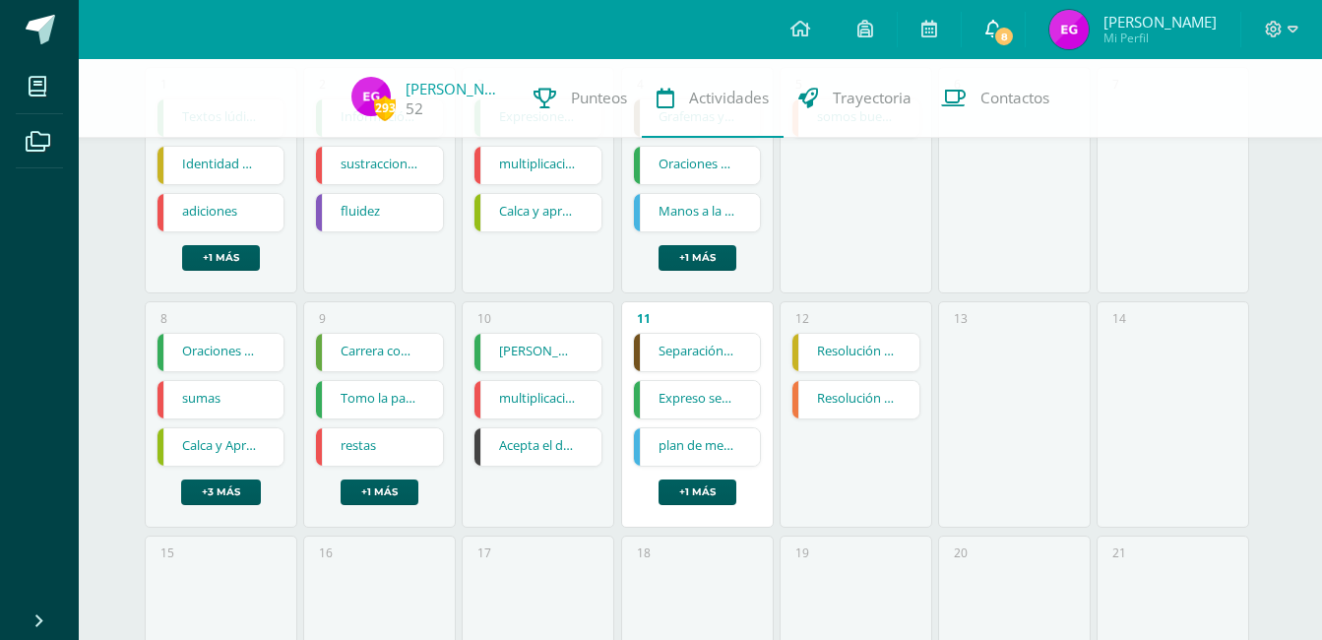
click at [1019, 25] on link "8" at bounding box center [993, 29] width 63 height 59
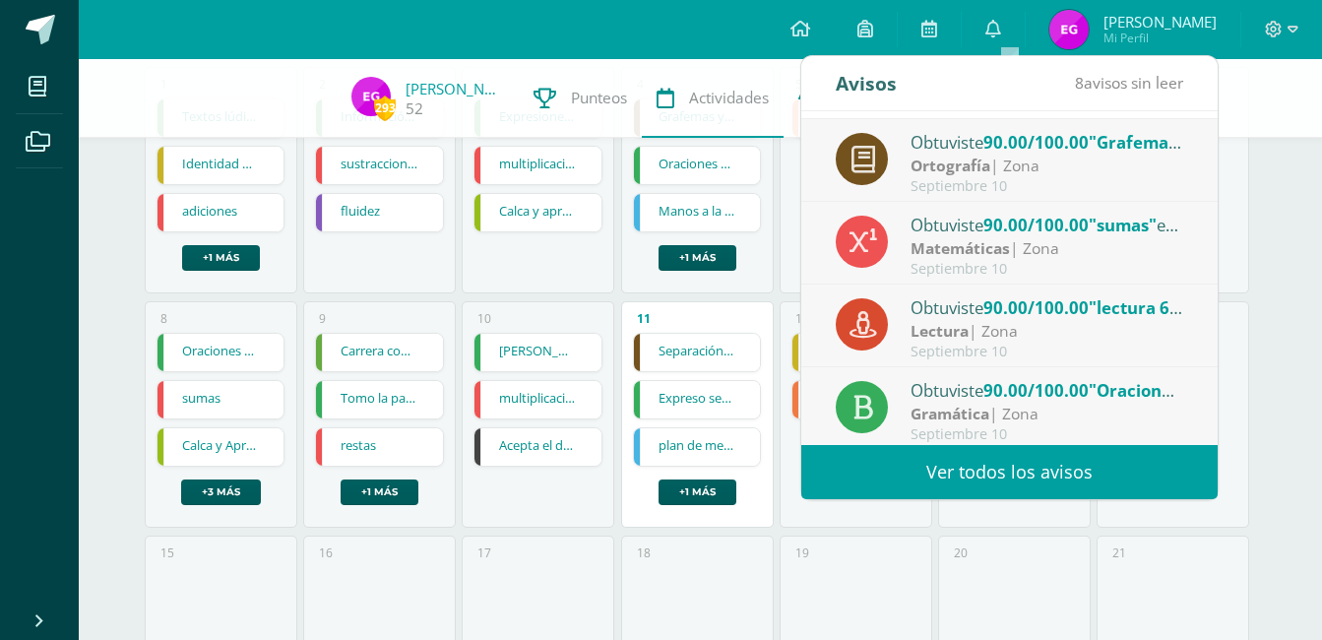
scroll to position [328, 0]
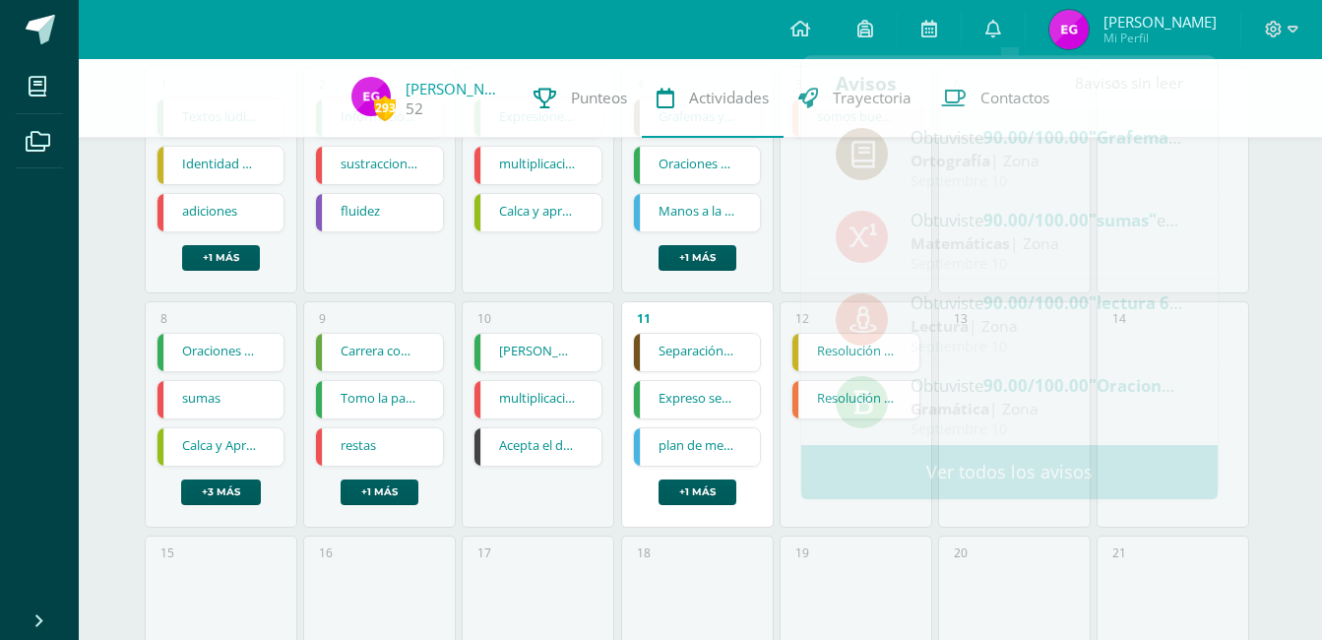
click at [1263, 147] on div "Hoy Septiembre 2025 Lunes Martes Miércoles Jueves Viernes Sábado Domingo 1 Text…" at bounding box center [701, 530] width 1182 height 1495
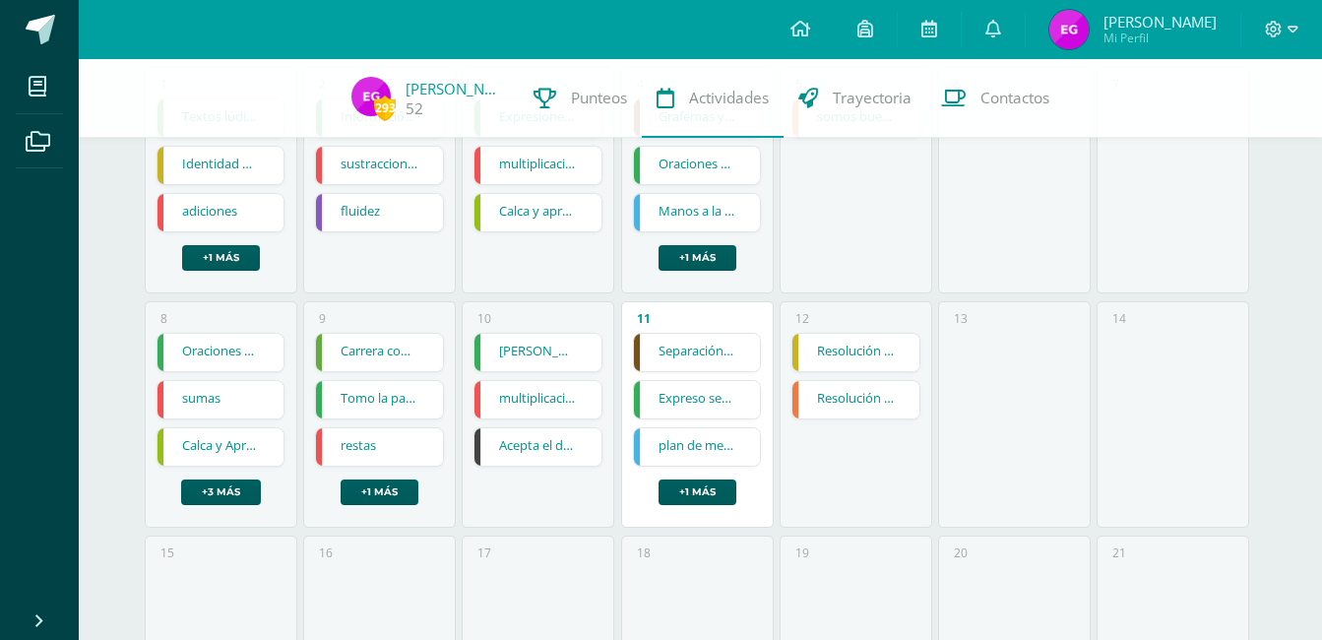
click at [1301, 32] on div at bounding box center [1282, 29] width 81 height 59
click at [1292, 31] on icon at bounding box center [1293, 29] width 11 height 7
click at [1001, 27] on icon at bounding box center [994, 29] width 16 height 18
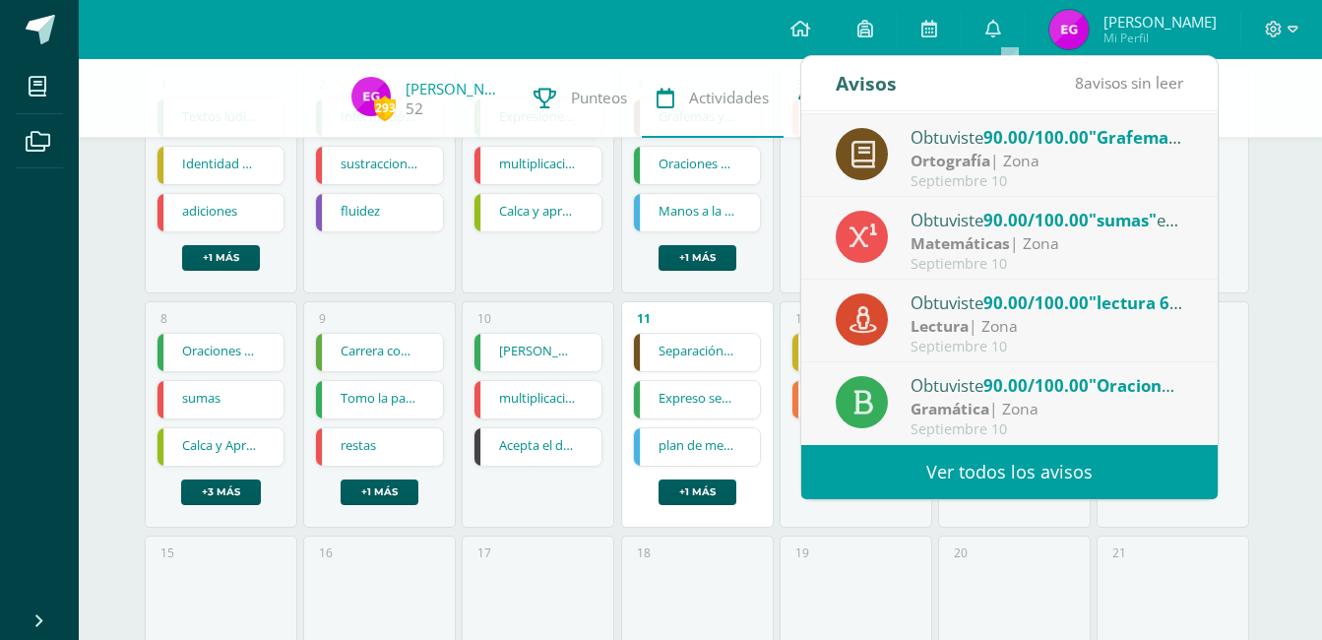
click at [978, 401] on strong "Gramática" at bounding box center [950, 409] width 79 height 22
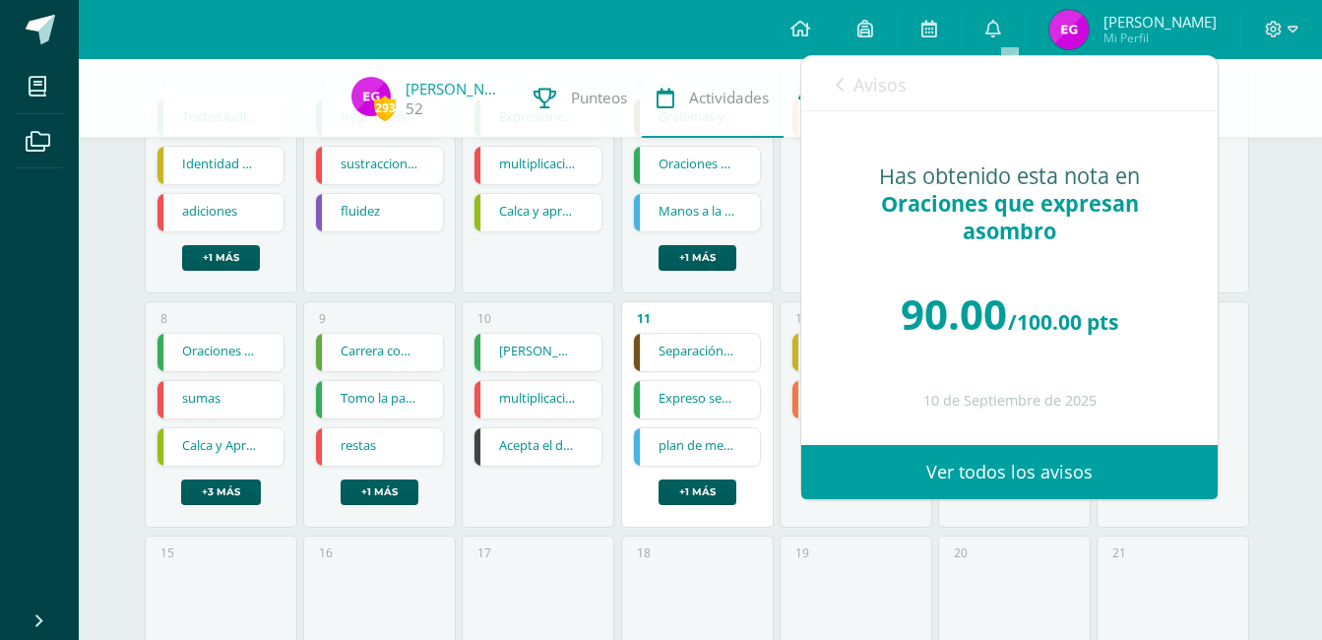
click at [978, 401] on div "10 de Septiembre de 2025" at bounding box center [1010, 401] width 338 height 17
click at [1030, 207] on span "Oraciones que expresan asombro" at bounding box center [1010, 217] width 258 height 56
click at [998, 290] on span "90.00" at bounding box center [954, 314] width 106 height 56
click at [1002, 396] on div "10 de Septiembre de 2025" at bounding box center [1010, 401] width 338 height 17
drag, startPoint x: 1002, startPoint y: 396, endPoint x: 1006, endPoint y: 473, distance: 76.9
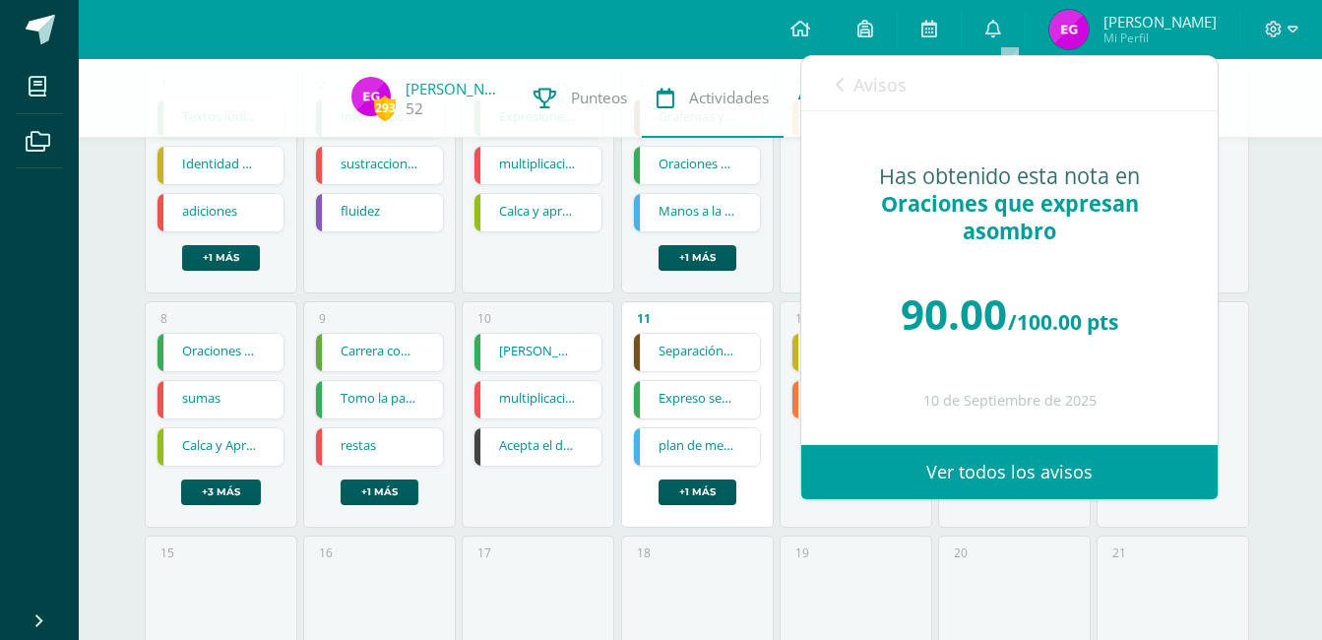
click at [1006, 473] on link "Ver todos los avisos" at bounding box center [1010, 472] width 417 height 54
